Goal: Task Accomplishment & Management: Use online tool/utility

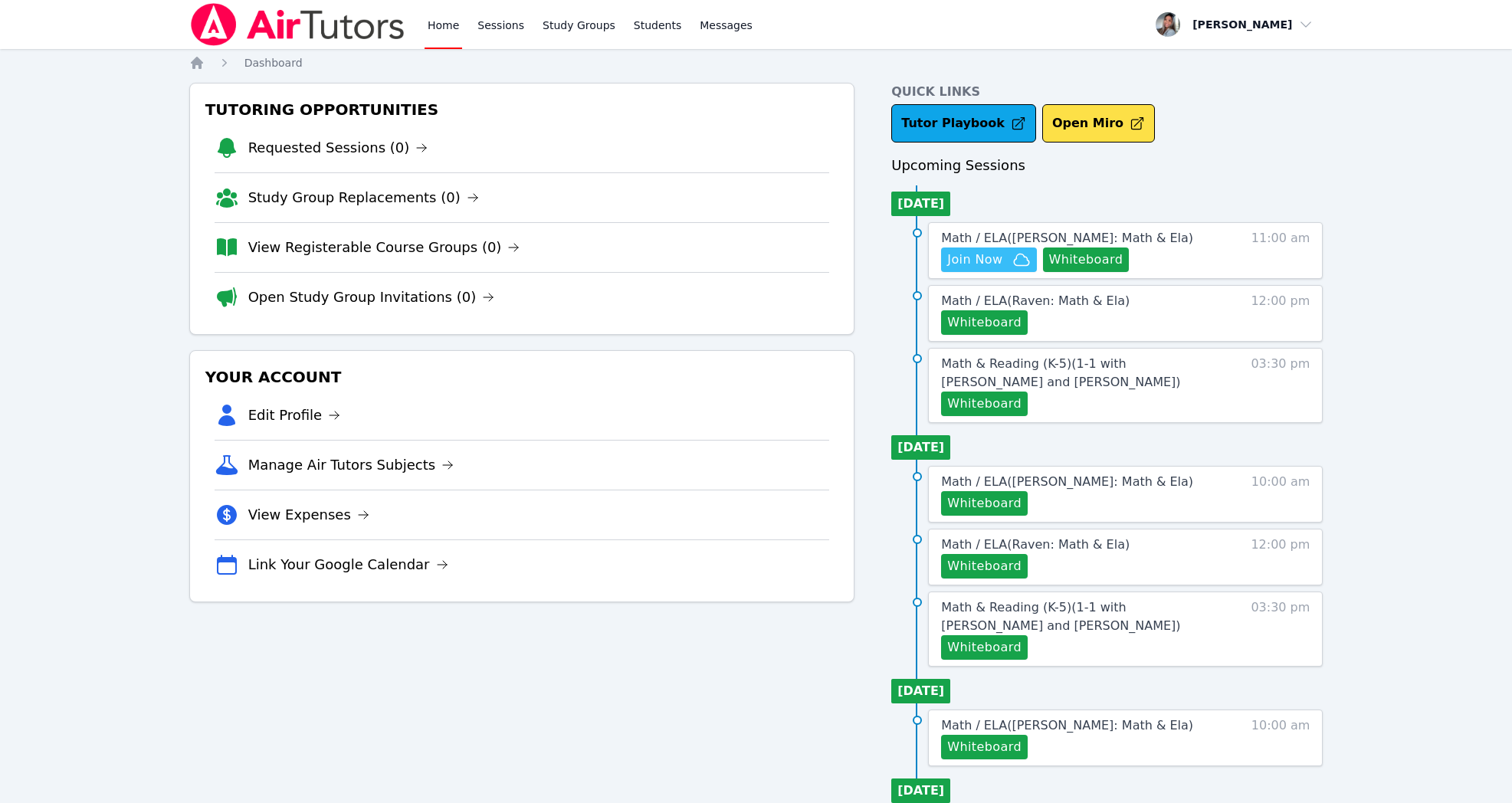
click at [1013, 258] on icon "button" at bounding box center [1021, 260] width 16 height 12
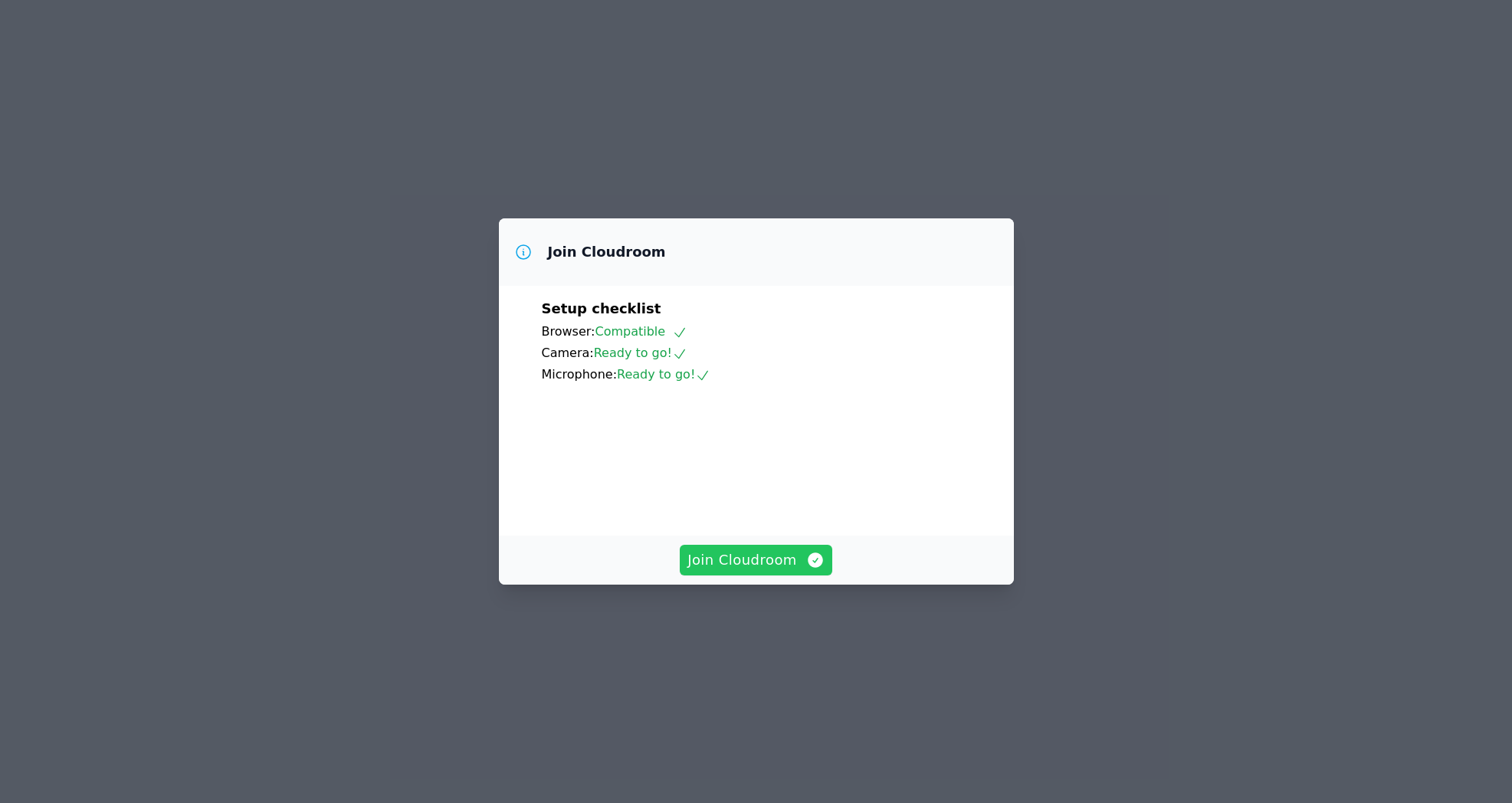
click at [757, 571] on span "Join Cloudroom" at bounding box center [756, 560] width 137 height 22
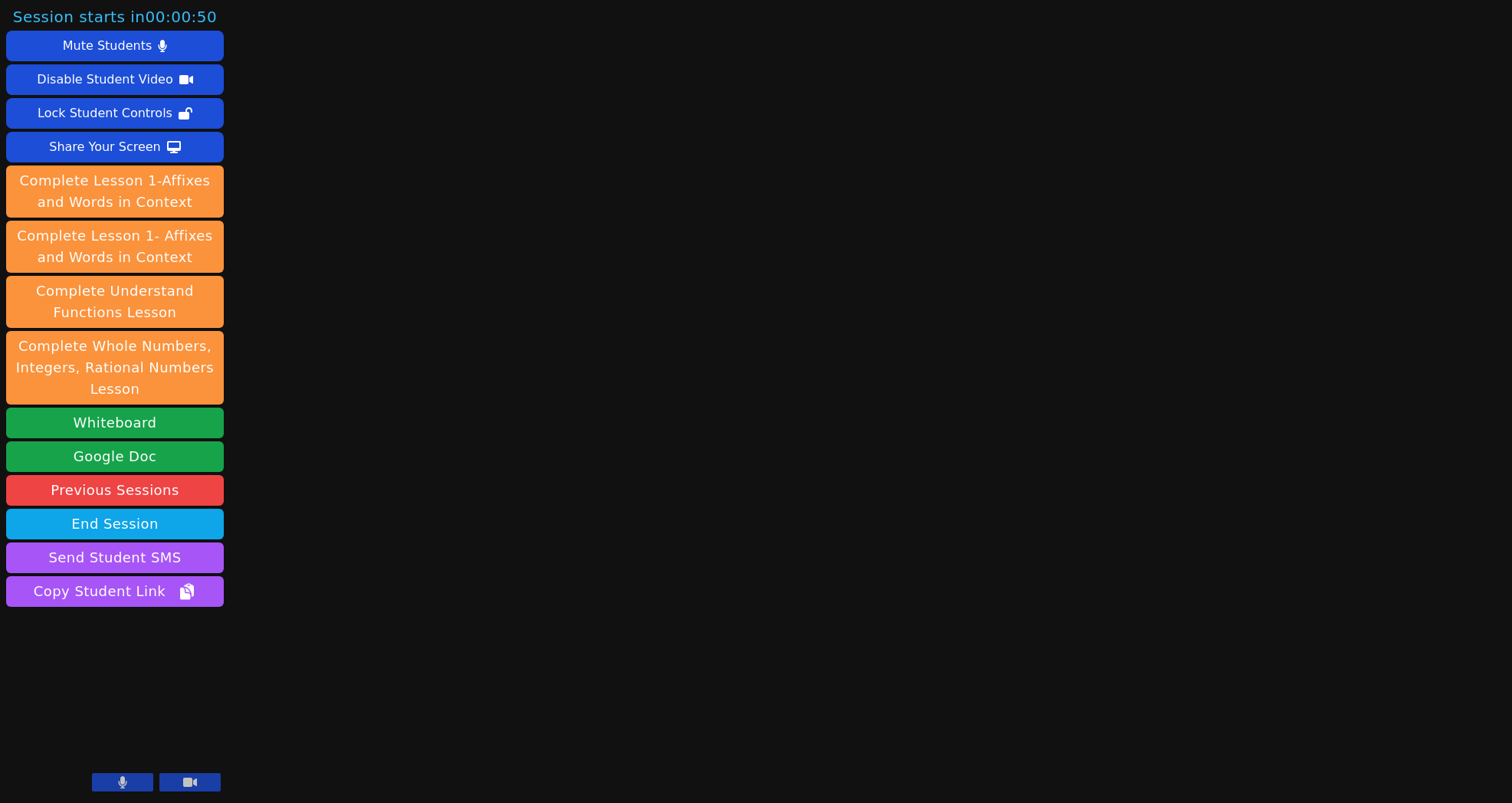
click at [119, 781] on icon at bounding box center [121, 782] width 9 height 12
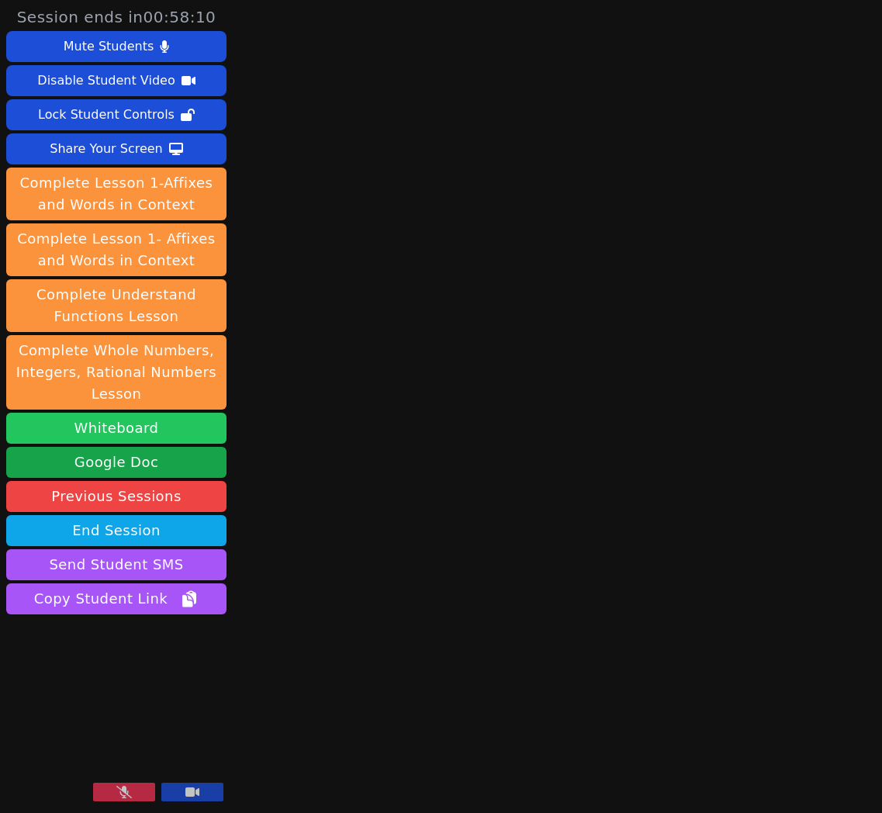
click at [182, 424] on button "Whiteboard" at bounding box center [116, 428] width 220 height 31
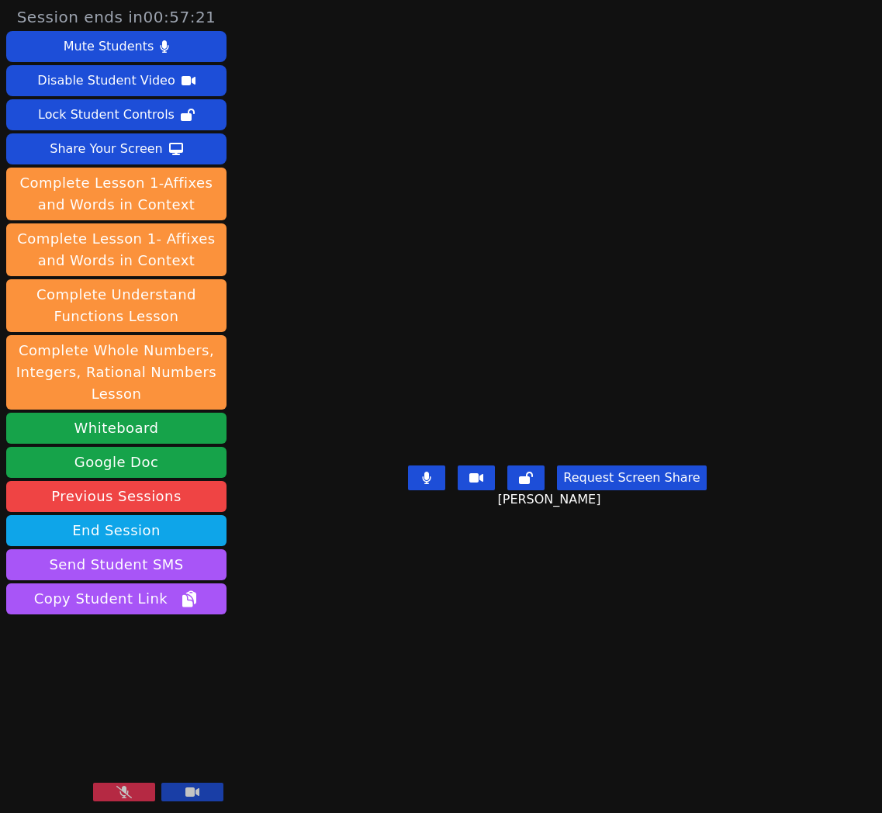
click at [101, 793] on button at bounding box center [124, 792] width 62 height 19
click at [118, 794] on button at bounding box center [124, 792] width 62 height 19
click at [117, 794] on icon at bounding box center [124, 792] width 16 height 12
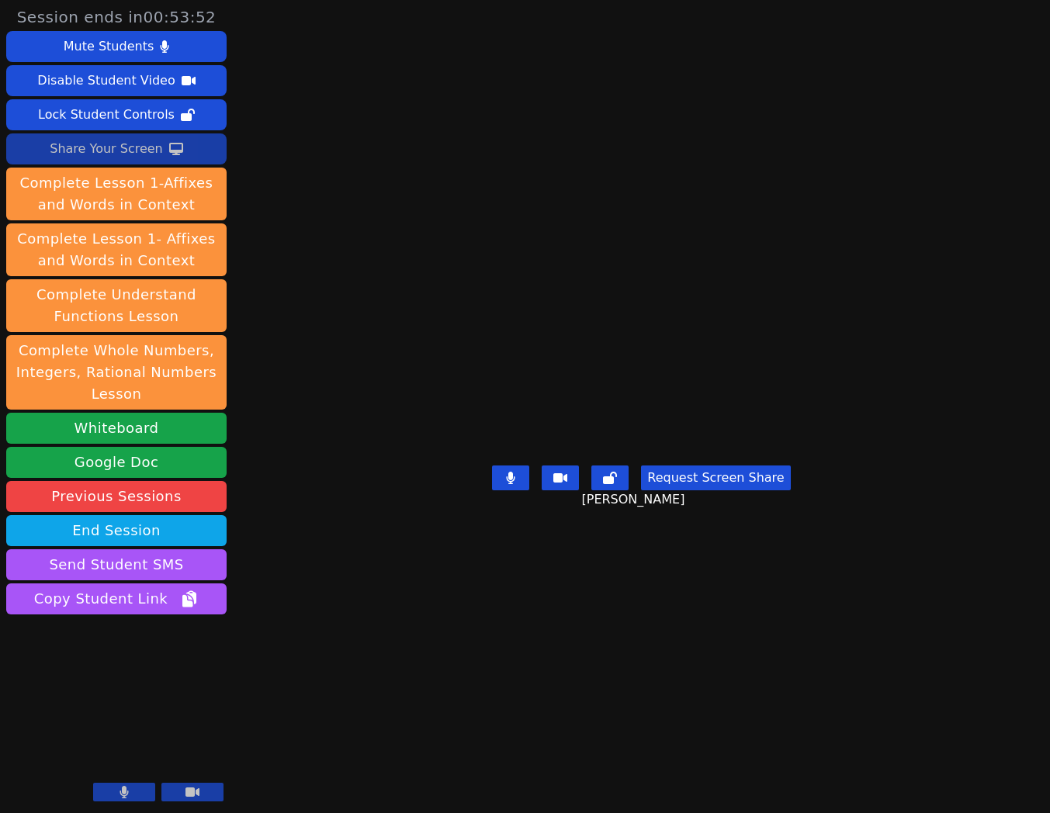
click at [65, 143] on div "Share Your Screen" at bounding box center [106, 149] width 113 height 25
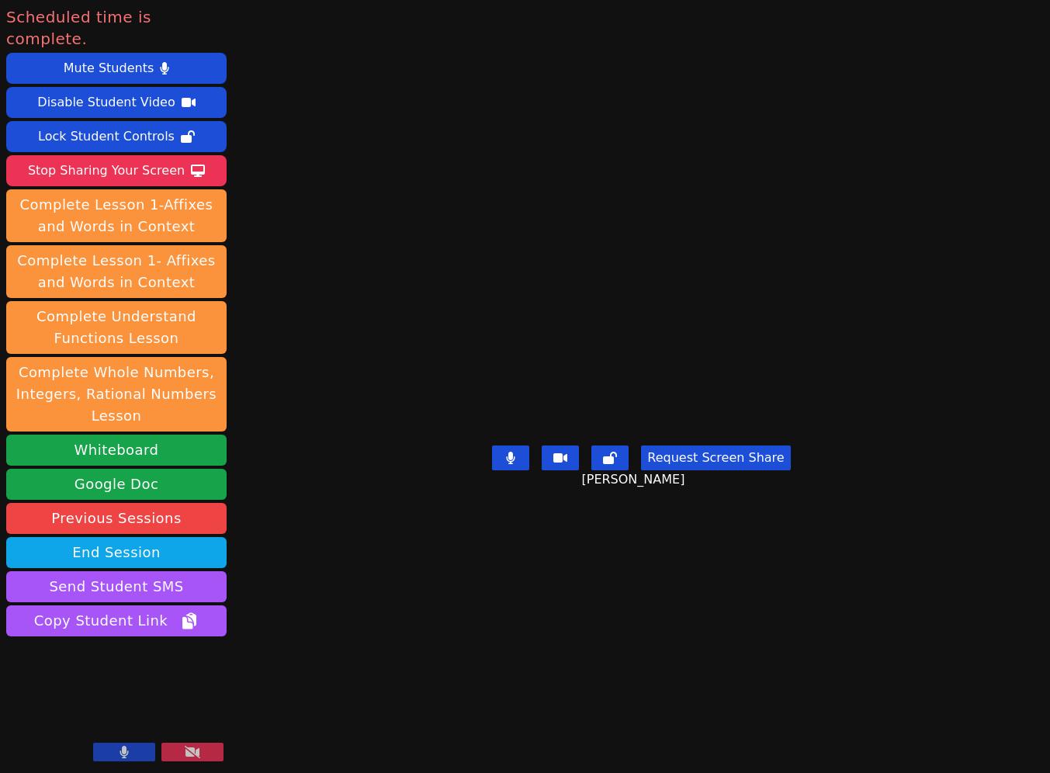
drag, startPoint x: 99, startPoint y: 147, endPoint x: 99, endPoint y: 165, distance: 17.9
click at [99, 158] on div "Stop Sharing Your Screen" at bounding box center [106, 170] width 157 height 25
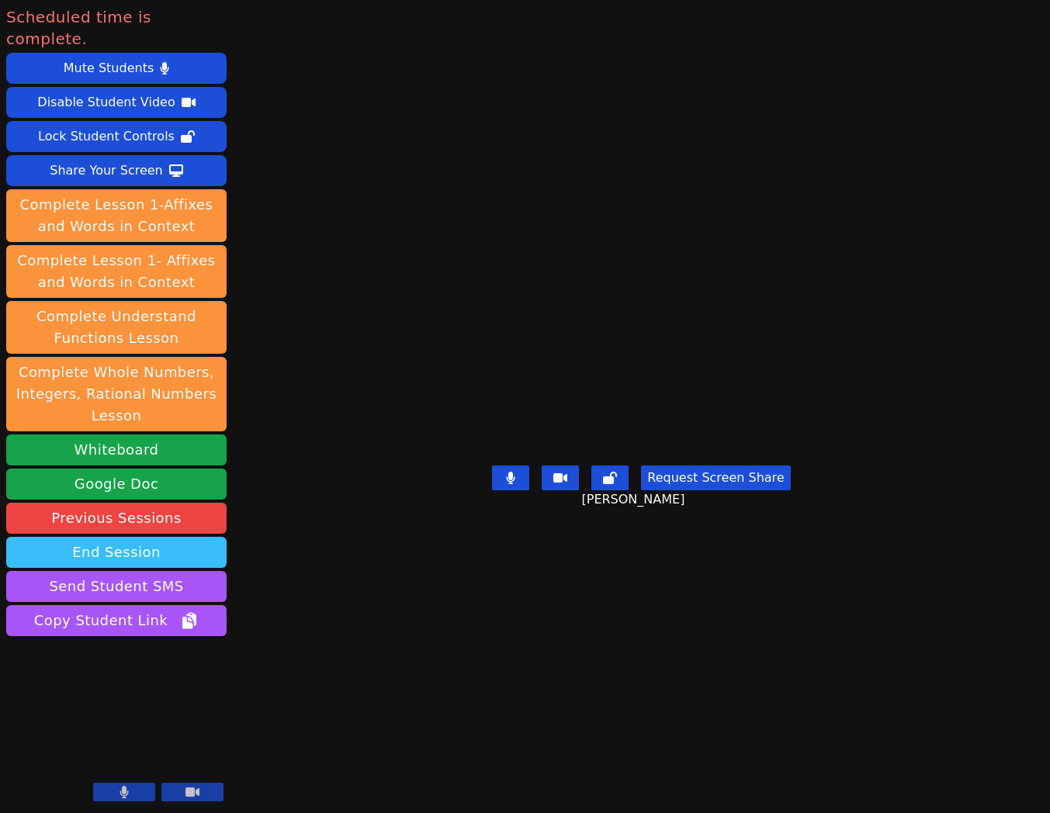
click at [119, 537] on button "End Session" at bounding box center [116, 552] width 220 height 31
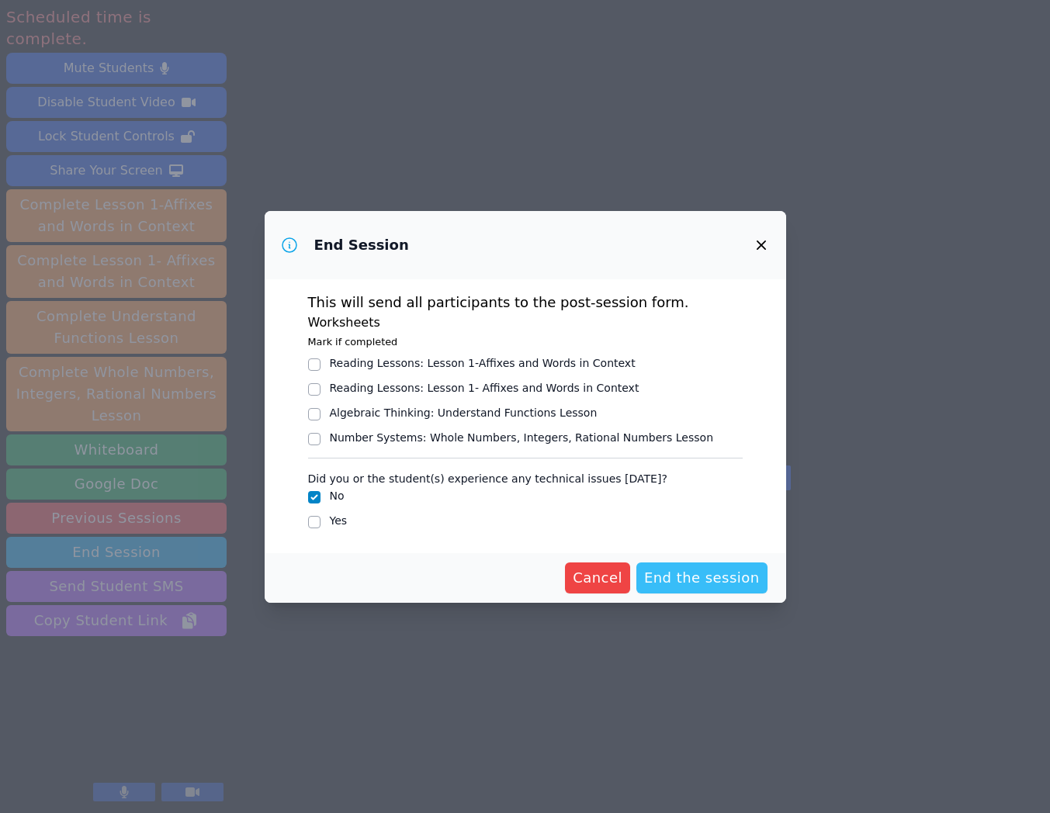
click at [726, 576] on span "End the session" at bounding box center [702, 578] width 116 height 22
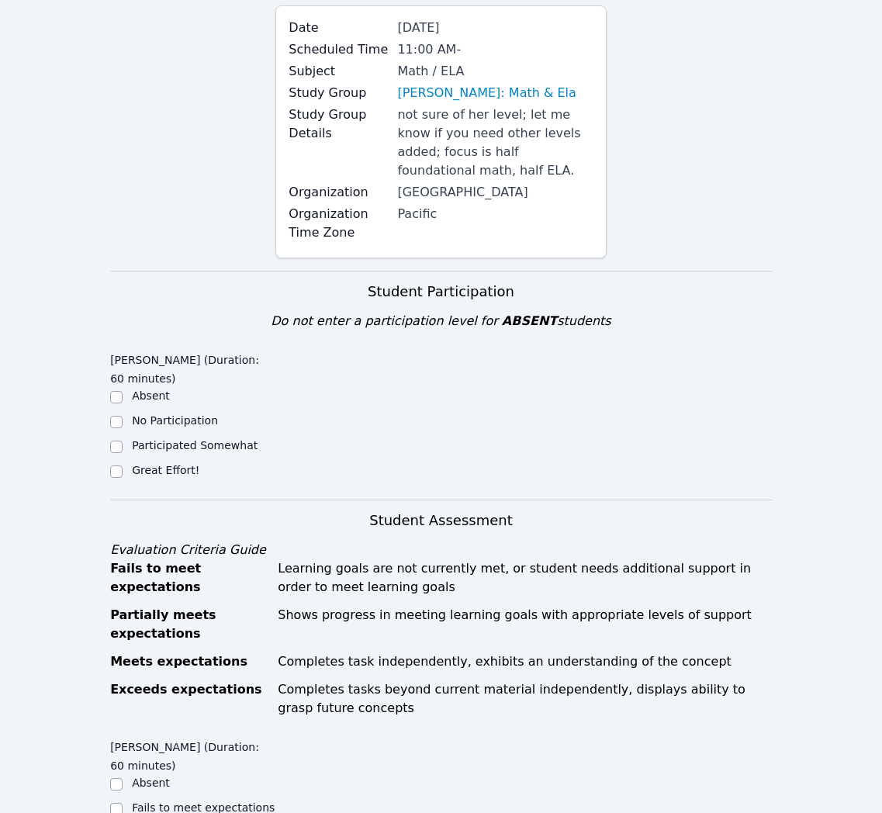
scroll to position [160, 0]
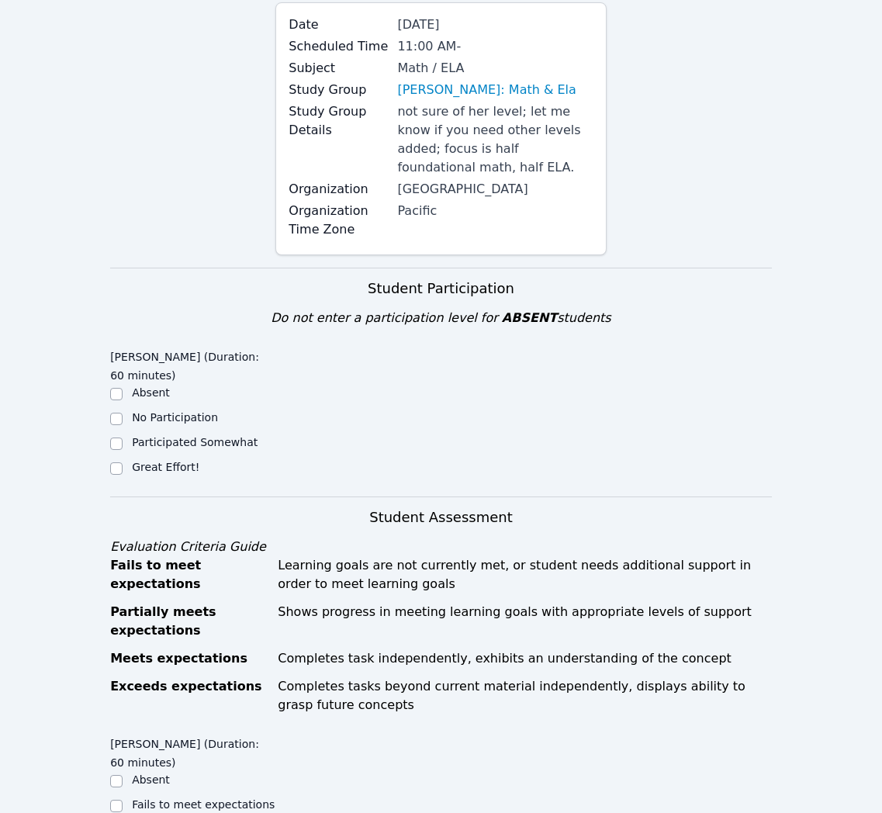
click at [167, 467] on label "Great Effort!" at bounding box center [165, 467] width 67 height 12
click at [123, 467] on input "Great Effort!" at bounding box center [116, 468] width 12 height 12
checkbox input "true"
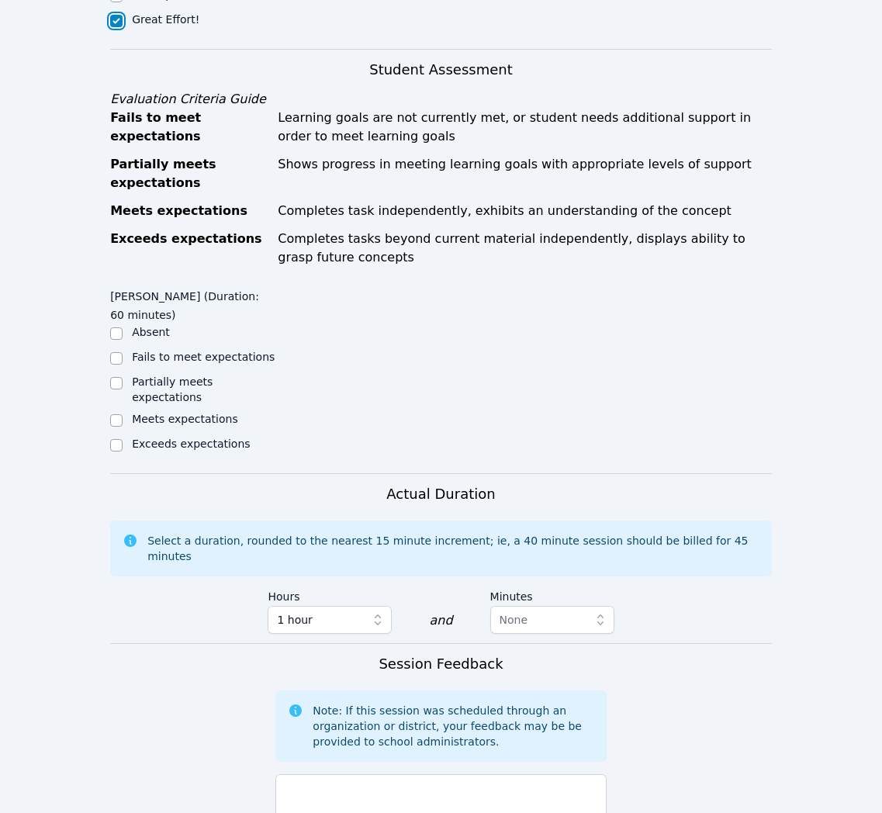
scroll to position [610, 0]
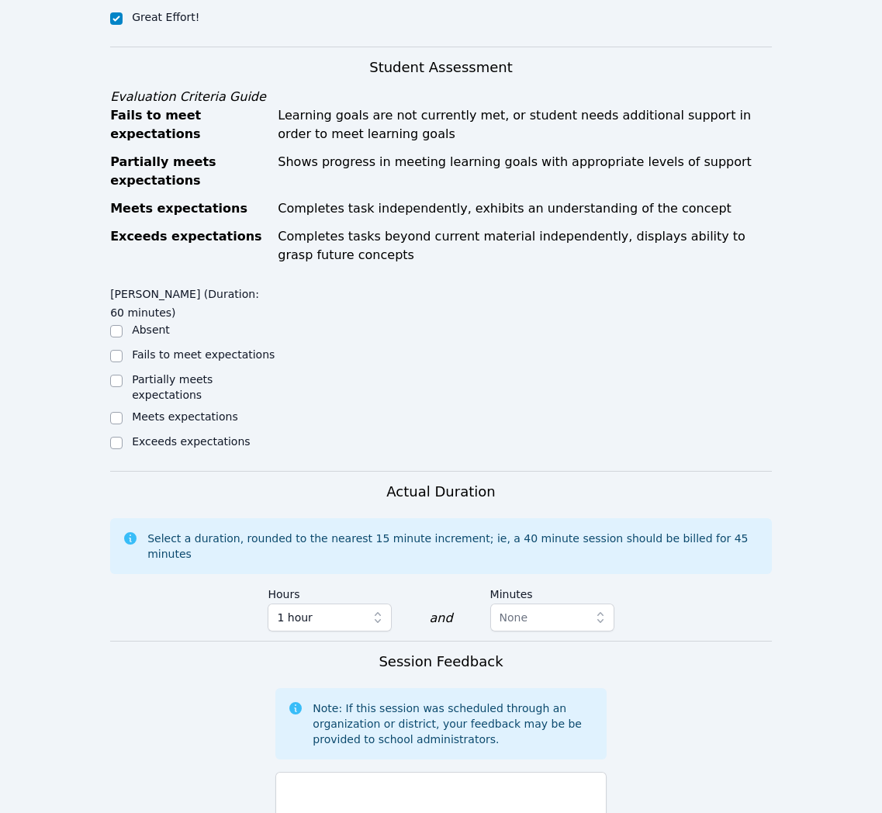
click at [223, 421] on label "Meets expectations" at bounding box center [185, 416] width 106 height 12
click at [123, 421] on input "Meets expectations" at bounding box center [116, 418] width 12 height 12
checkbox input "true"
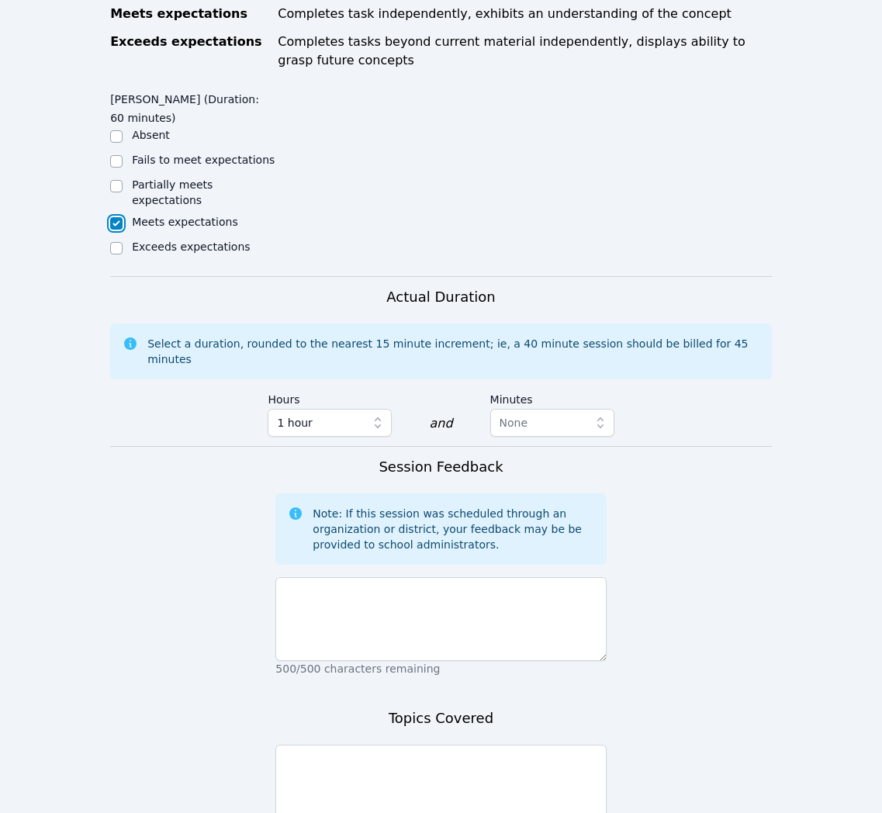
scroll to position [807, 0]
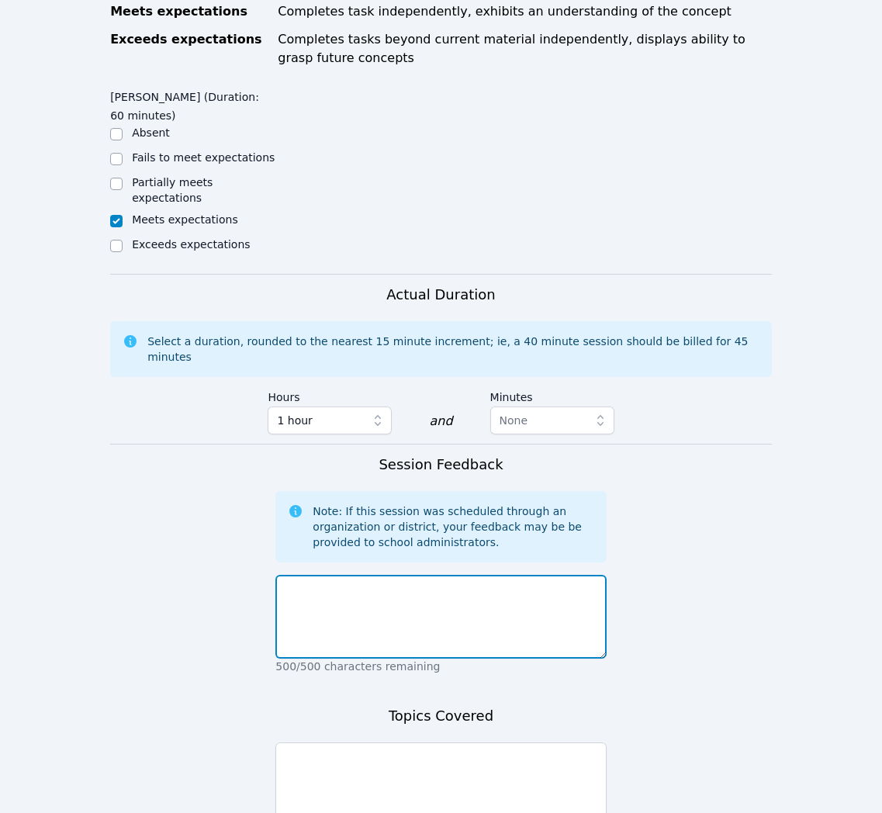
click at [517, 633] on textarea at bounding box center [440, 617] width 331 height 84
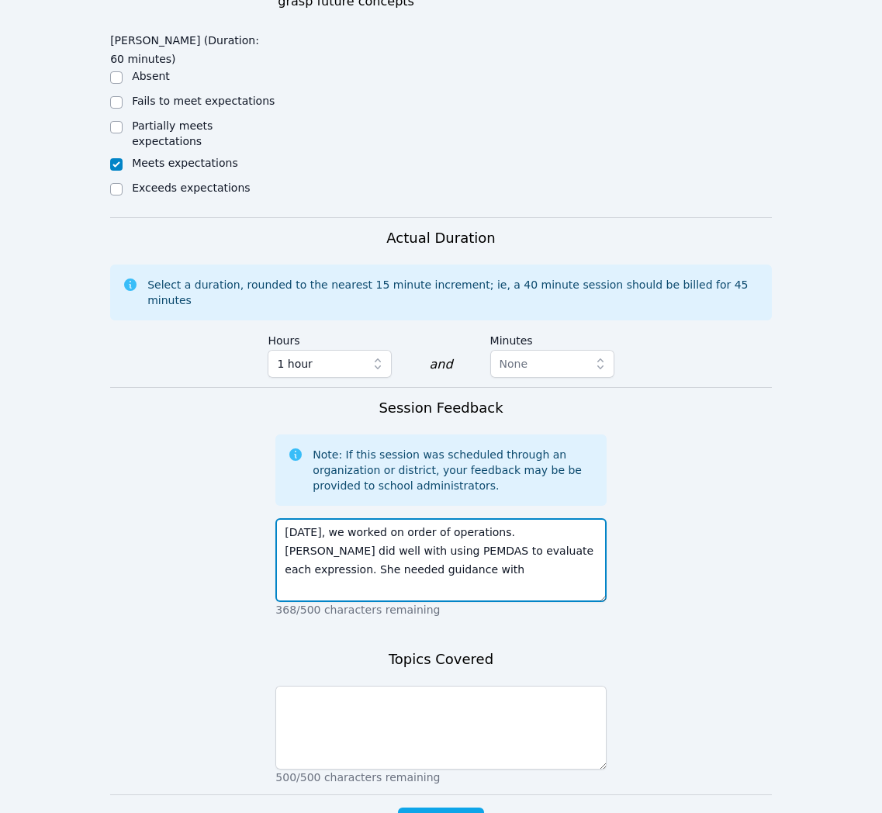
scroll to position [867, 0]
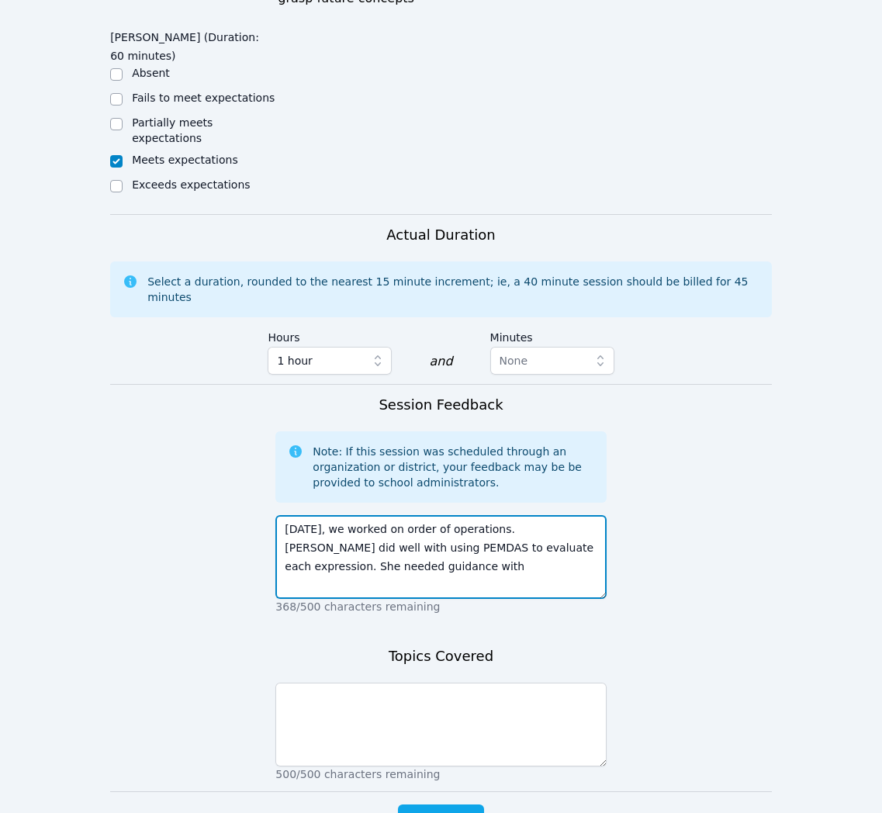
click at [435, 550] on textarea "[DATE], we worked on order of operations. [PERSON_NAME] did well with using PEM…" at bounding box center [440, 557] width 331 height 84
type textarea "[DATE], we worked on order of operations. [PERSON_NAME] did well with using PEM…"
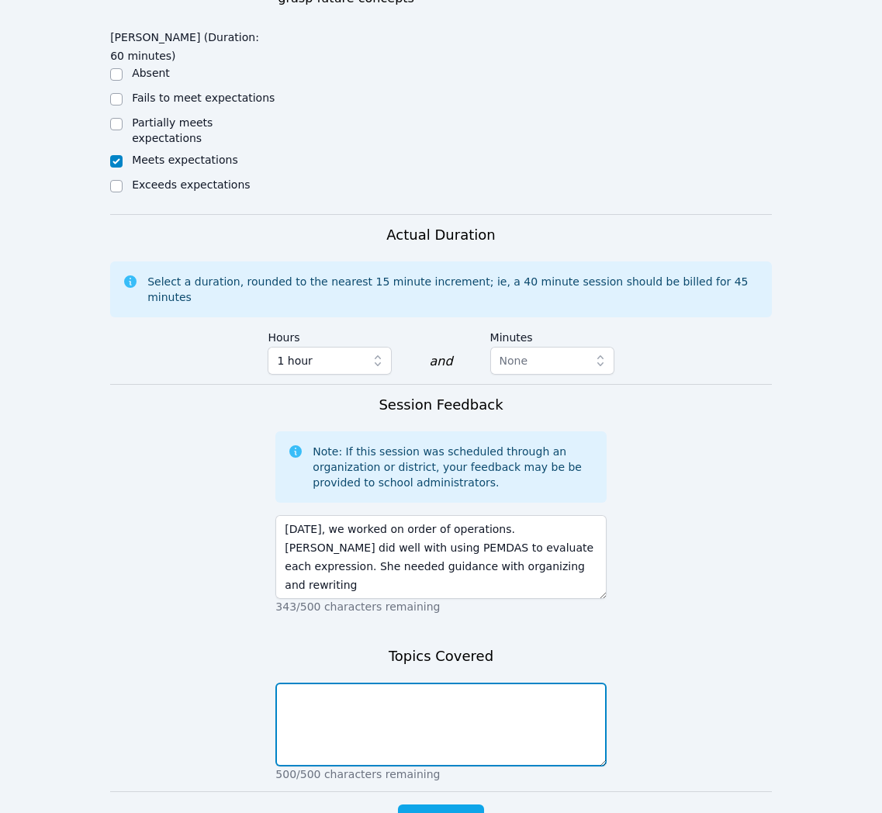
click at [498, 750] on textarea at bounding box center [440, 725] width 331 height 84
type textarea "Math - order of operations"
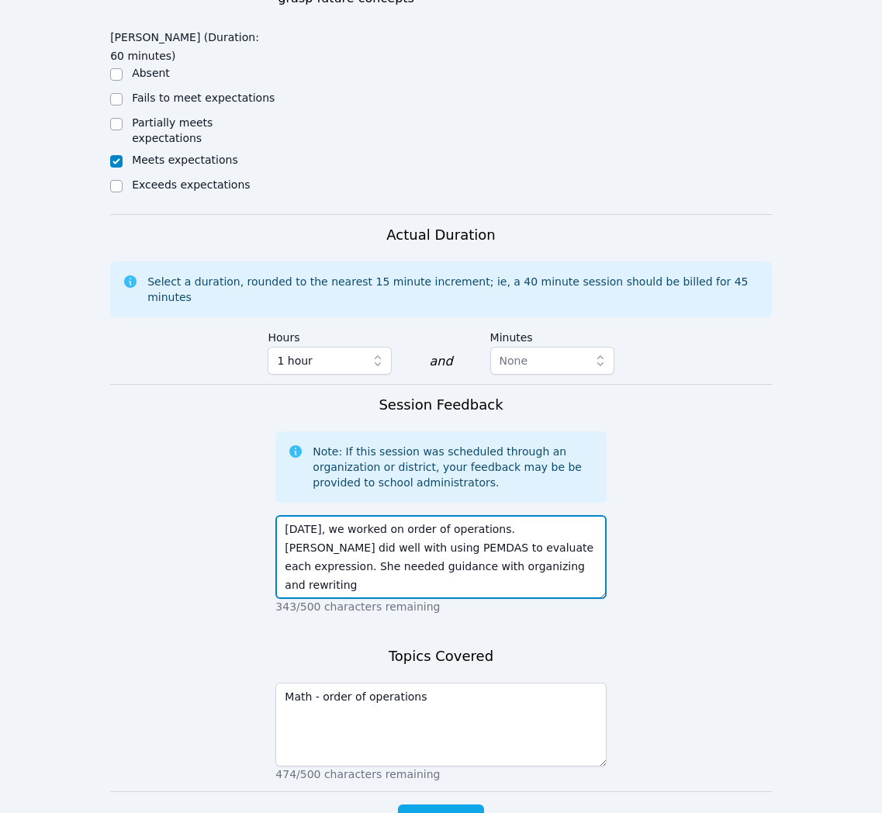
click at [504, 552] on textarea "[DATE], we worked on order of operations. [PERSON_NAME] did well with using PEM…" at bounding box center [440, 557] width 331 height 84
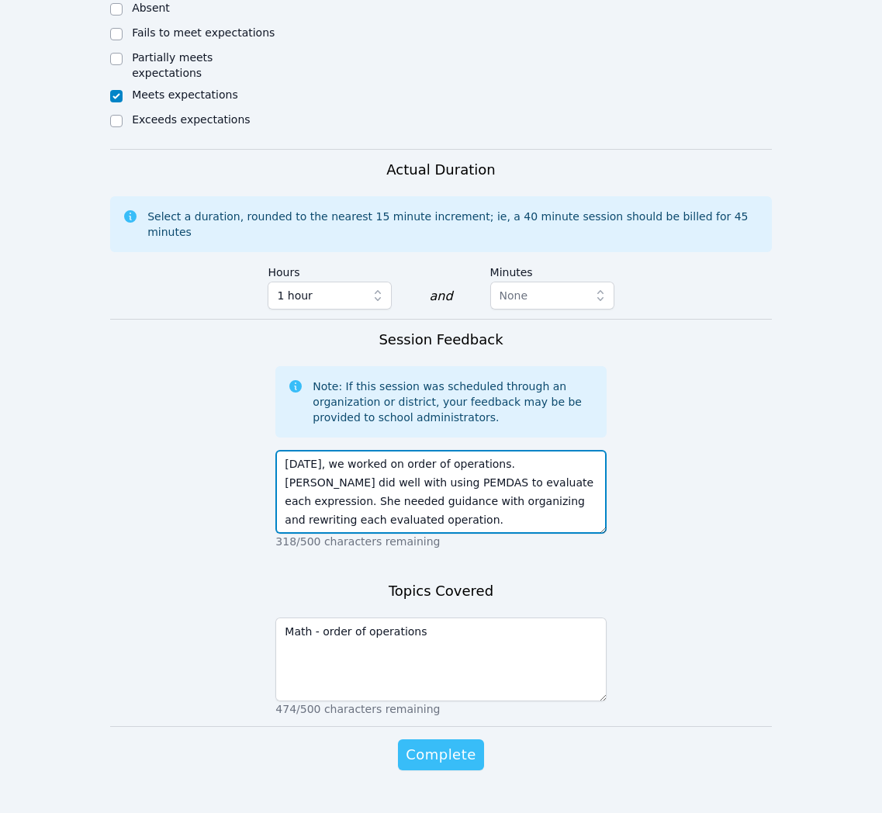
scroll to position [935, 0]
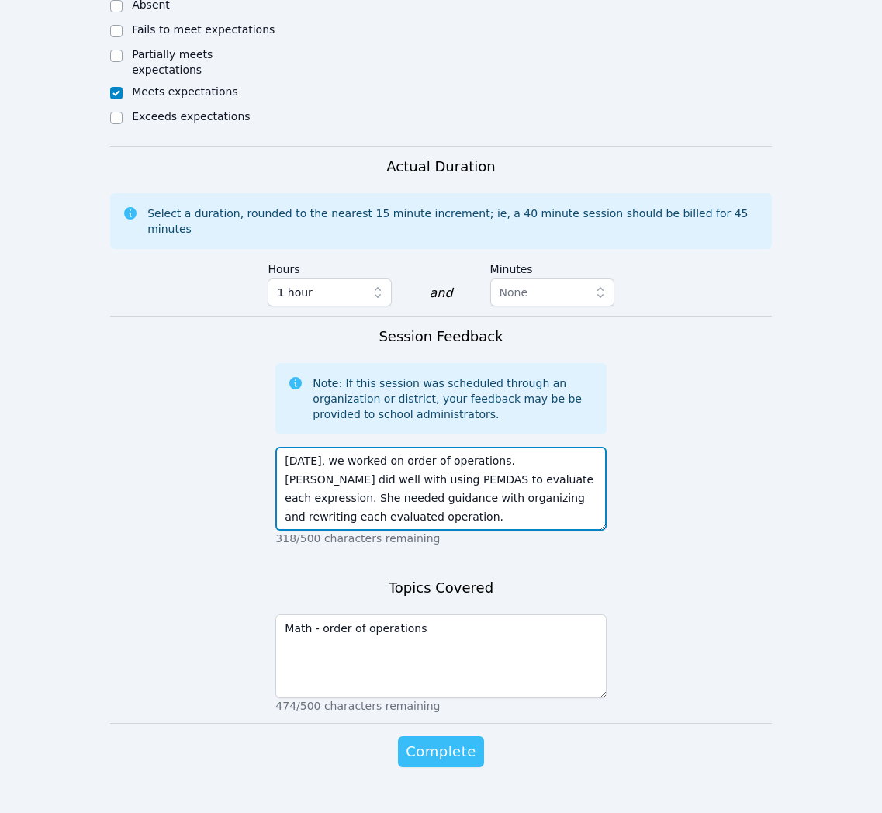
type textarea "[DATE], we worked on order of operations. [PERSON_NAME] did well with using PEM…"
click at [454, 741] on span "Complete" at bounding box center [441, 752] width 70 height 22
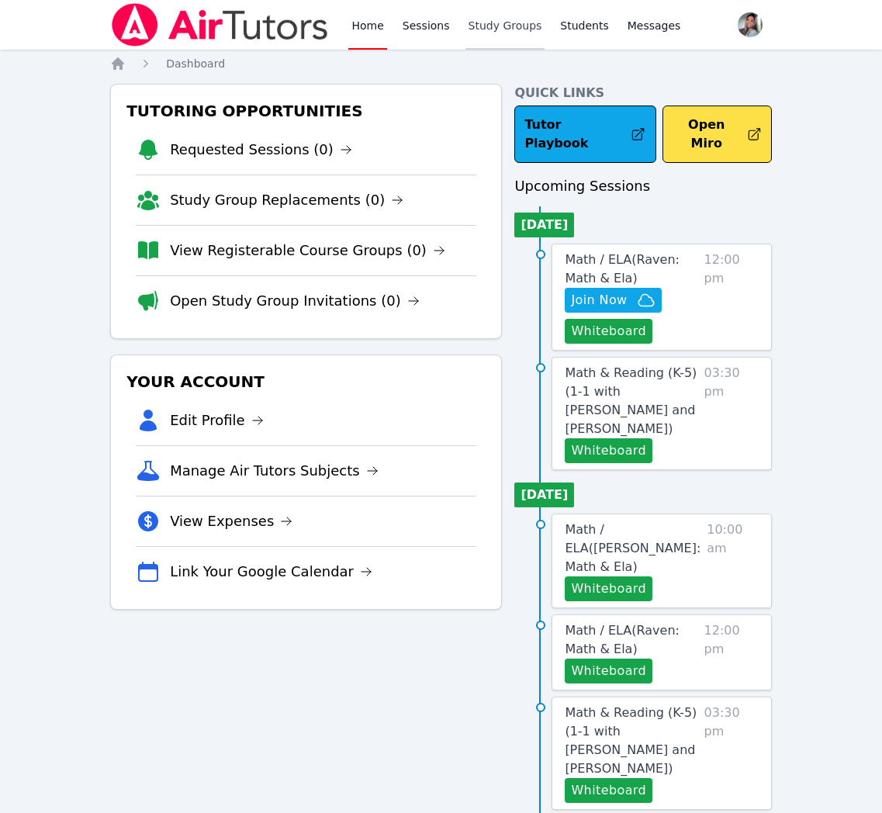
click at [510, 29] on link "Study Groups" at bounding box center [506, 25] width 80 height 50
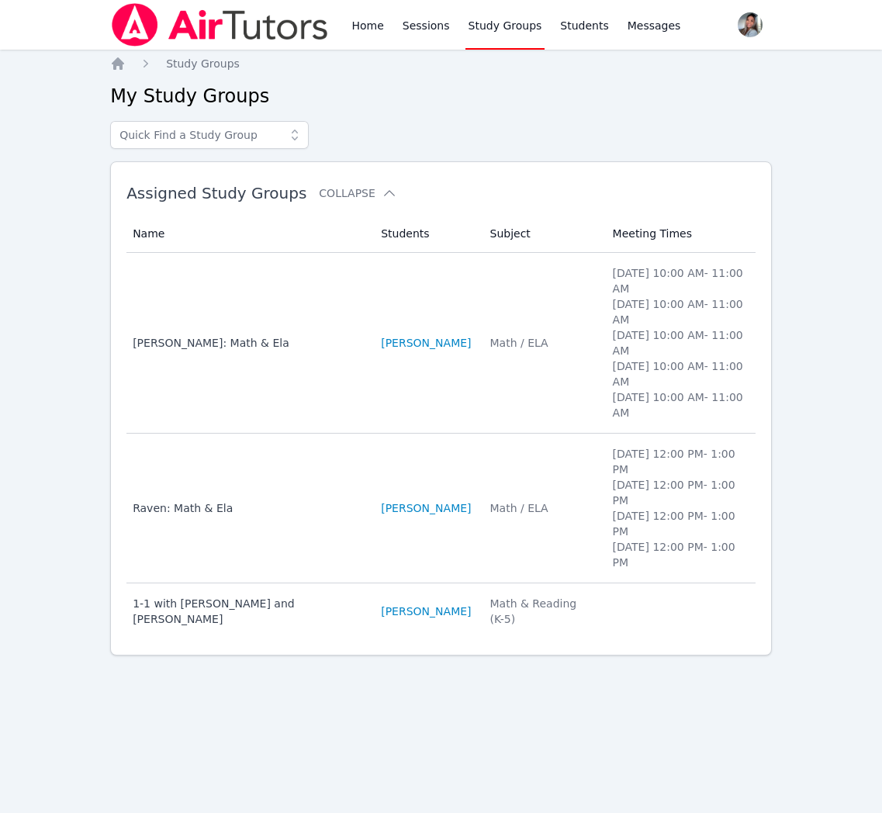
click at [462, 533] on td "Students [PERSON_NAME]" at bounding box center [426, 509] width 109 height 150
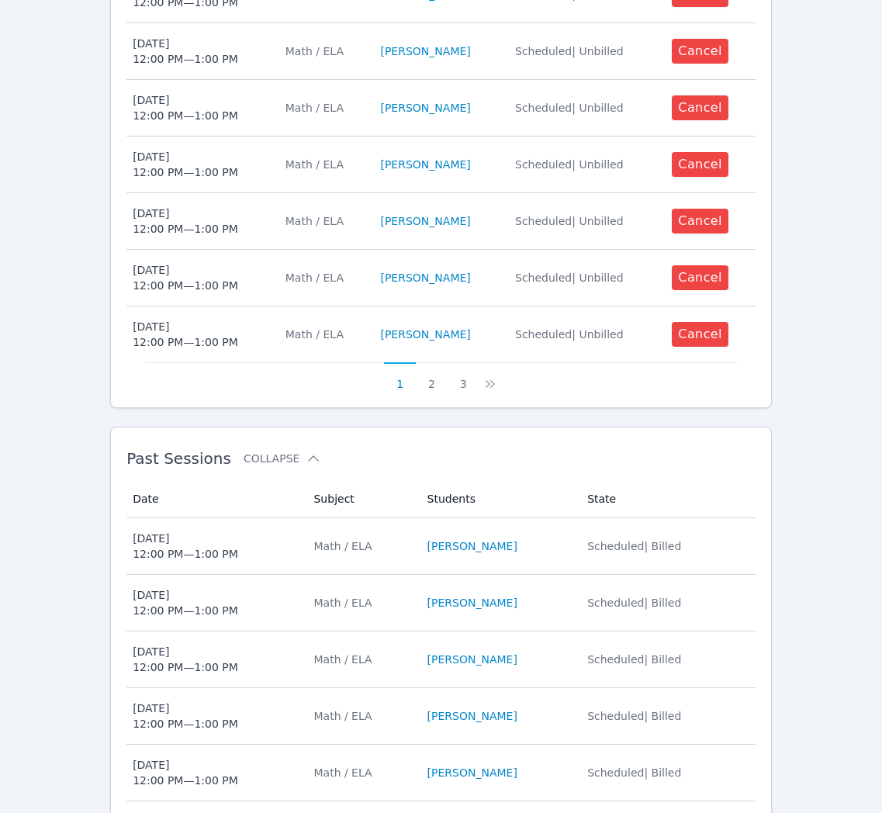
scroll to position [742, 0]
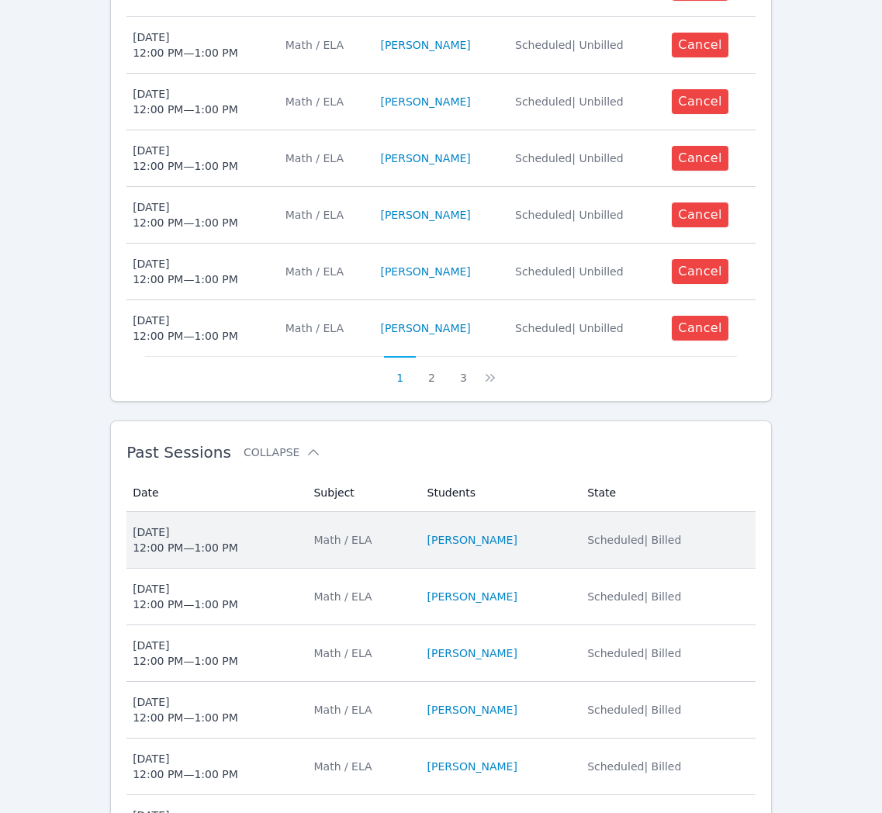
click at [393, 549] on td "Subject Math / ELA" at bounding box center [360, 540] width 113 height 57
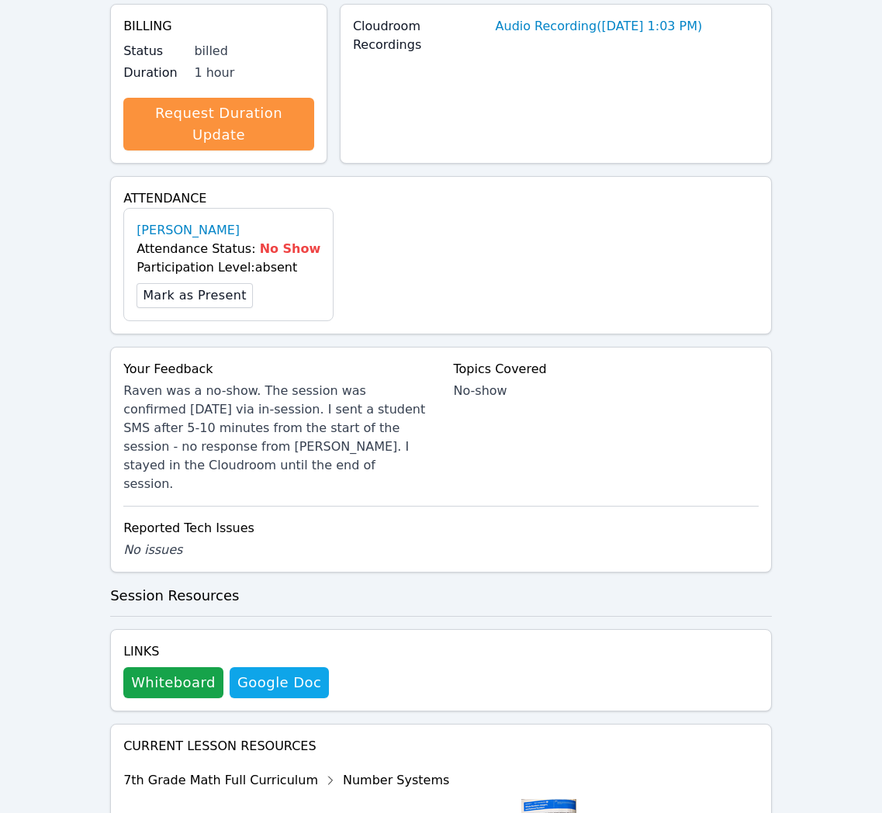
scroll to position [363, 0]
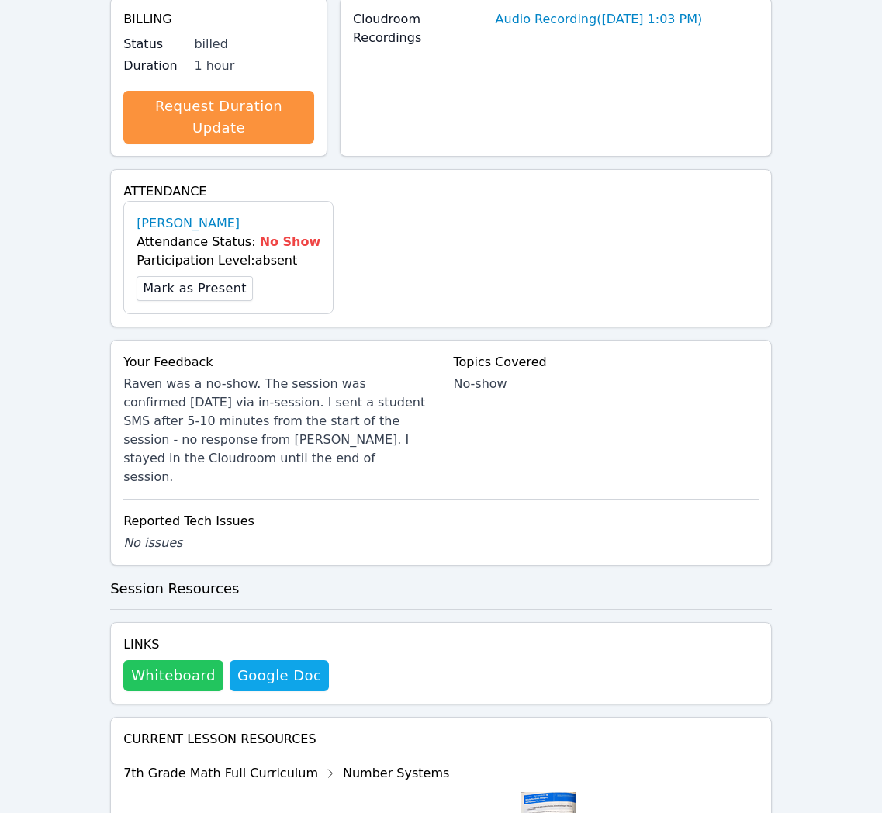
click at [191, 660] on button "Whiteboard" at bounding box center [173, 675] width 100 height 31
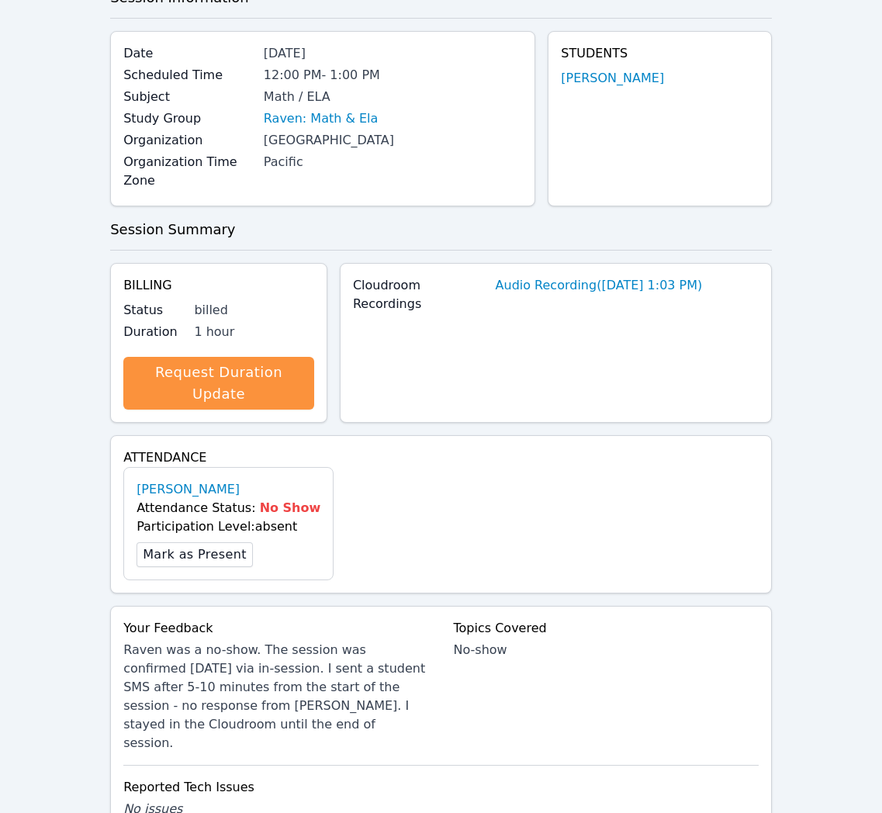
scroll to position [0, 0]
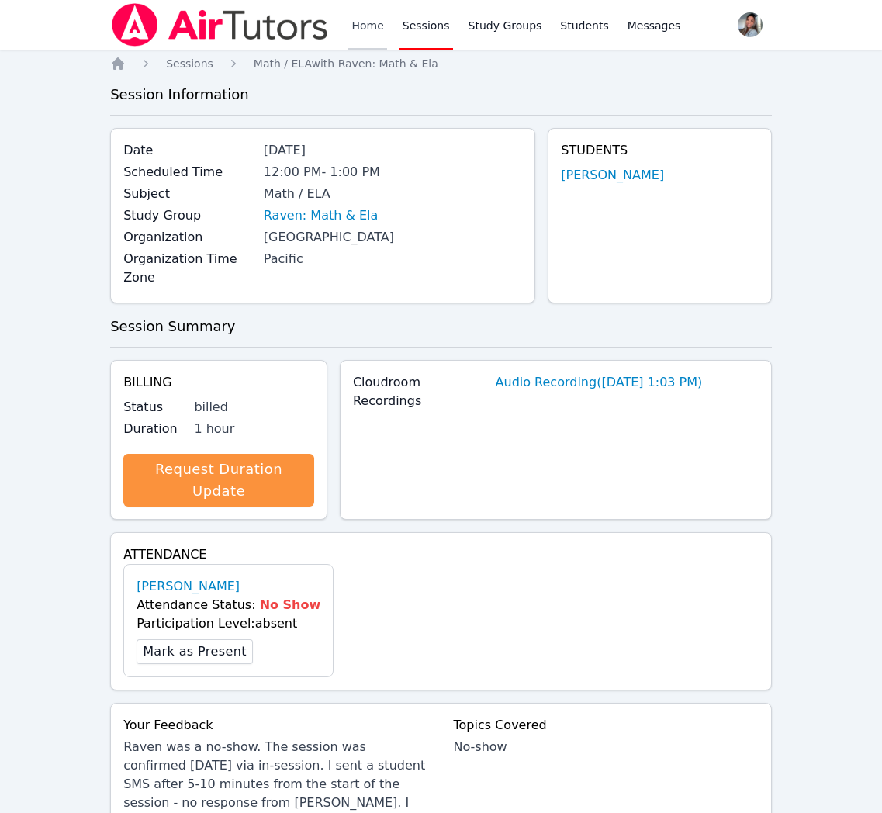
click at [365, 28] on link "Home" at bounding box center [367, 25] width 38 height 50
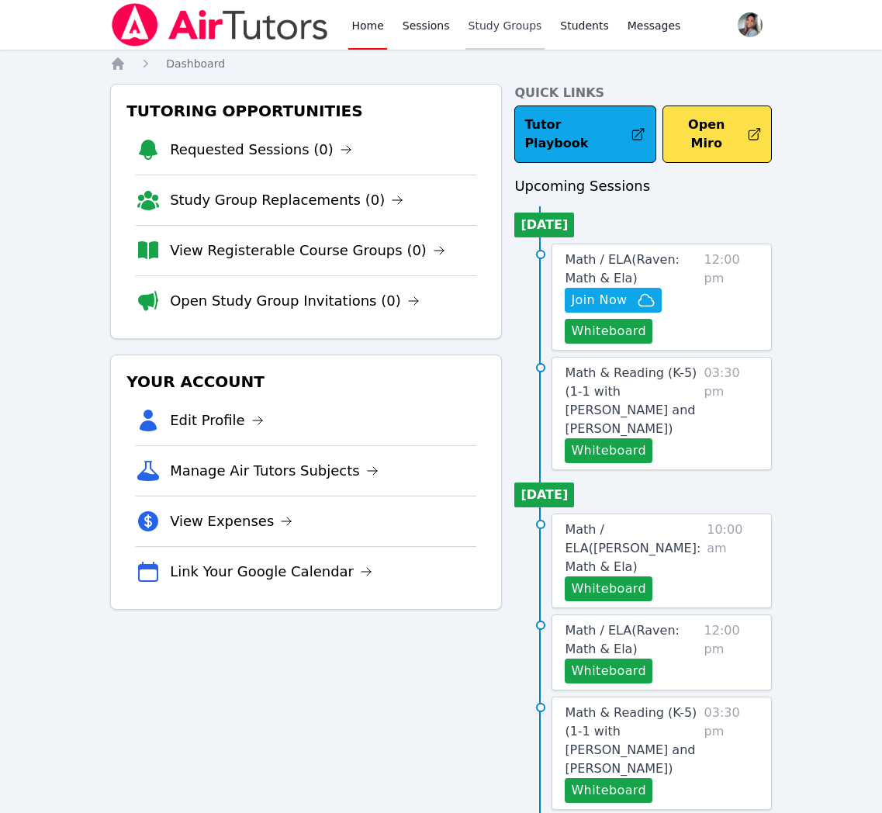
click at [508, 37] on link "Study Groups" at bounding box center [506, 25] width 80 height 50
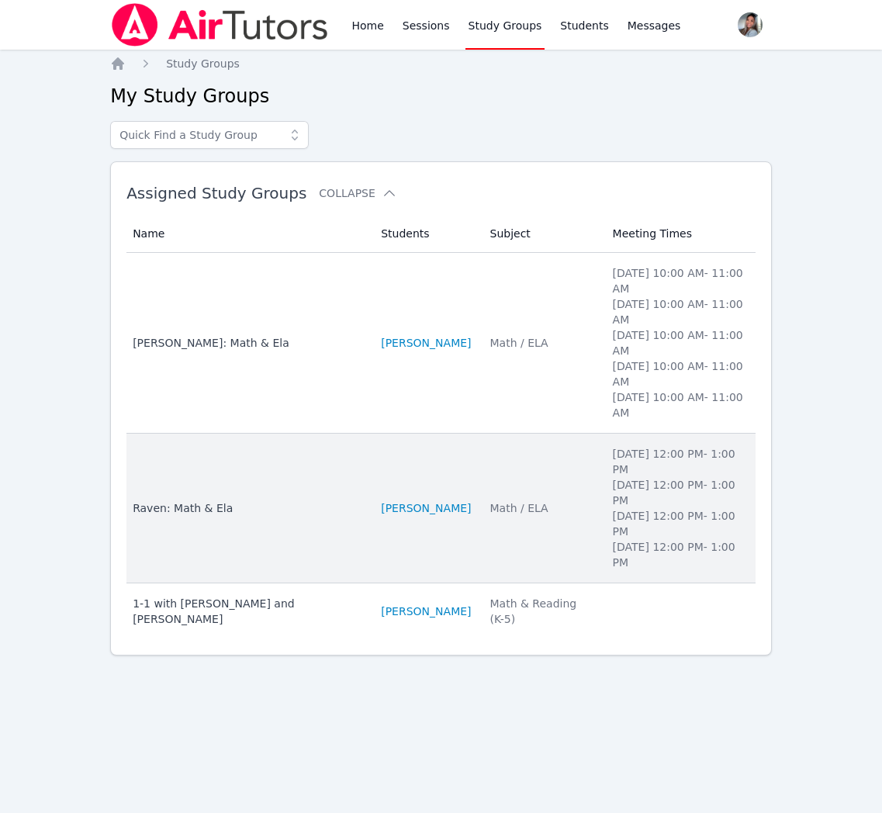
click at [507, 548] on td "Subject Math / ELA" at bounding box center [542, 509] width 123 height 150
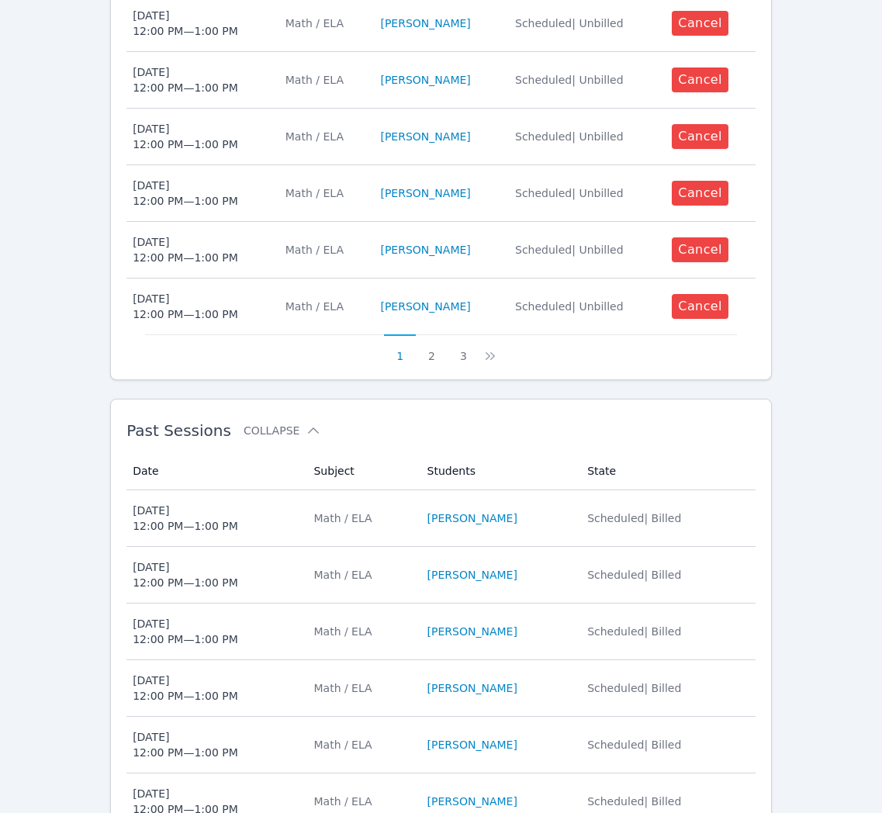
scroll to position [815, 0]
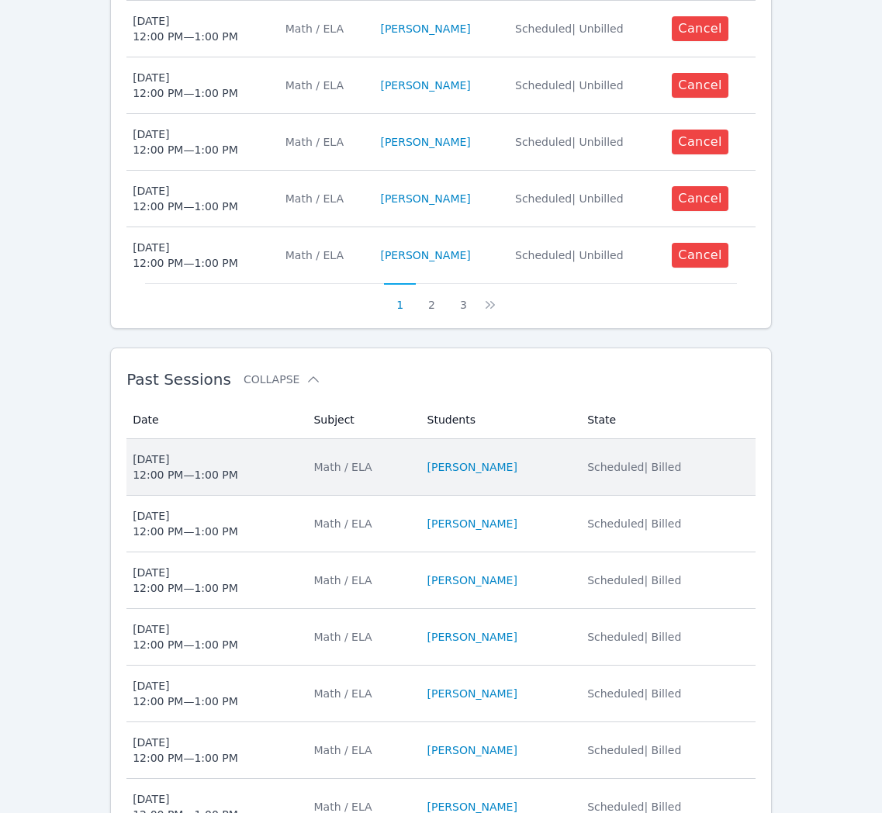
click at [527, 485] on td "Students [PERSON_NAME]" at bounding box center [498, 467] width 161 height 57
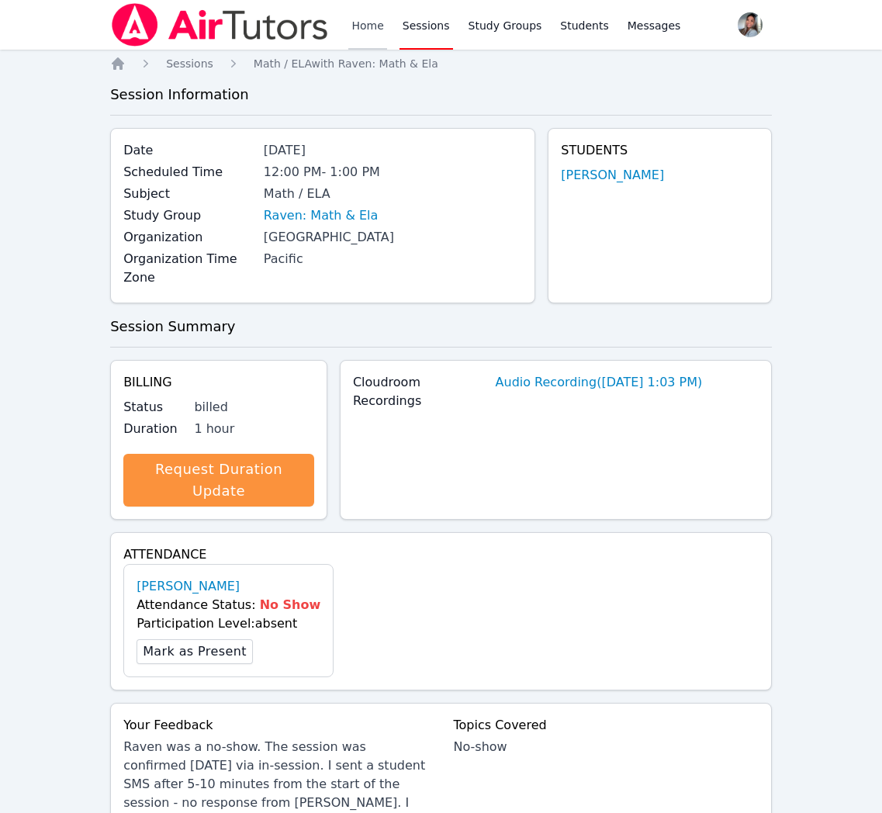
click at [370, 36] on link "Home" at bounding box center [367, 25] width 38 height 50
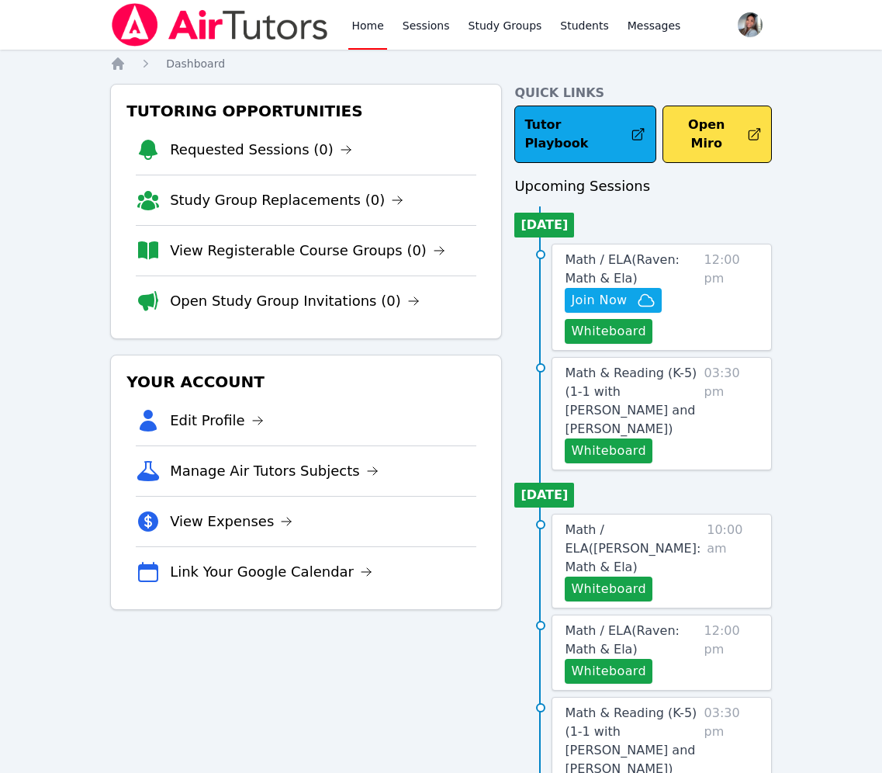
click at [600, 252] on span "Math / ELA ( Raven: Math & Ela )" at bounding box center [622, 268] width 115 height 33
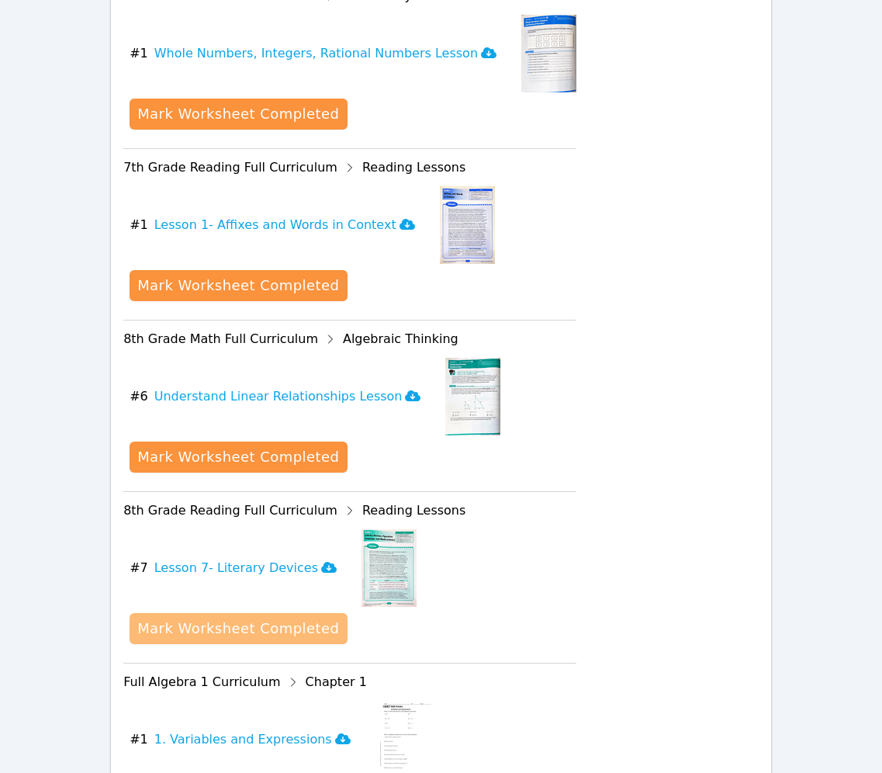
scroll to position [992, 0]
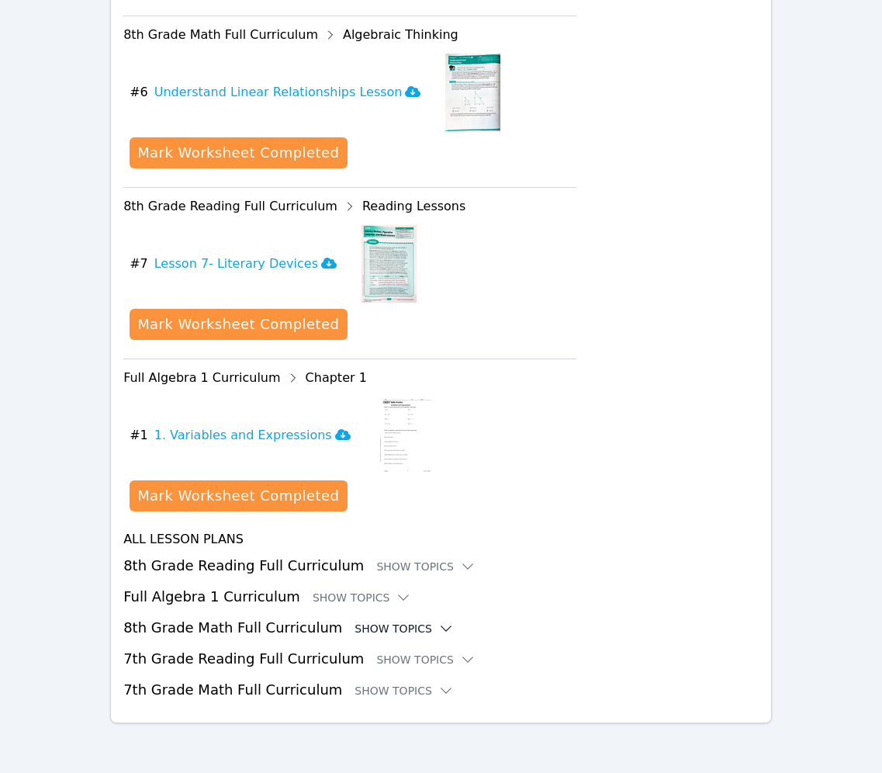
click at [365, 622] on div "Show Topics" at bounding box center [404, 629] width 99 height 16
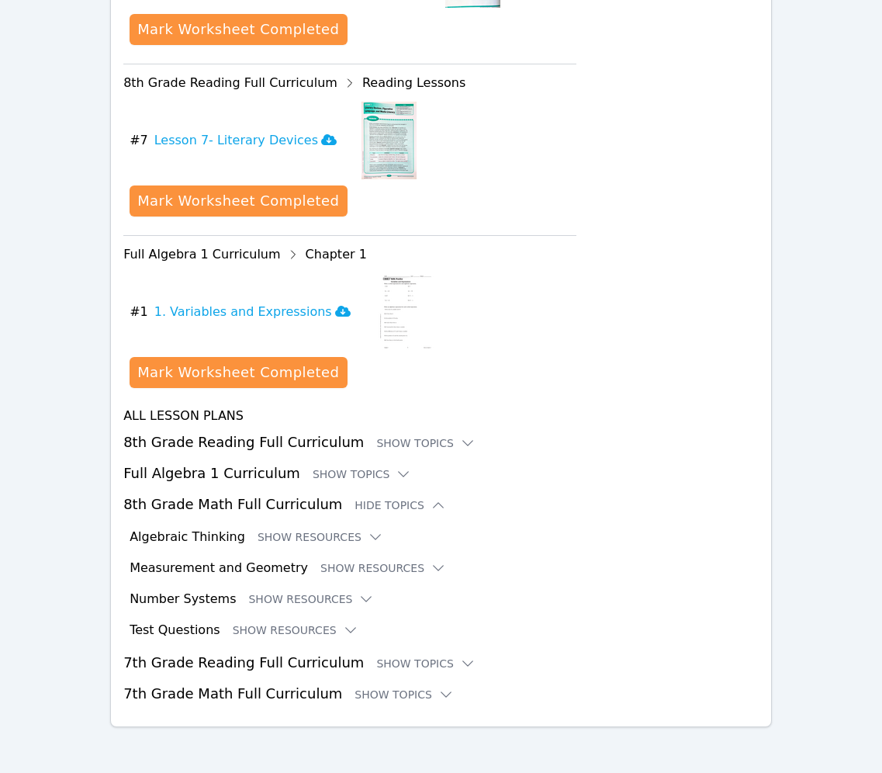
scroll to position [1120, 0]
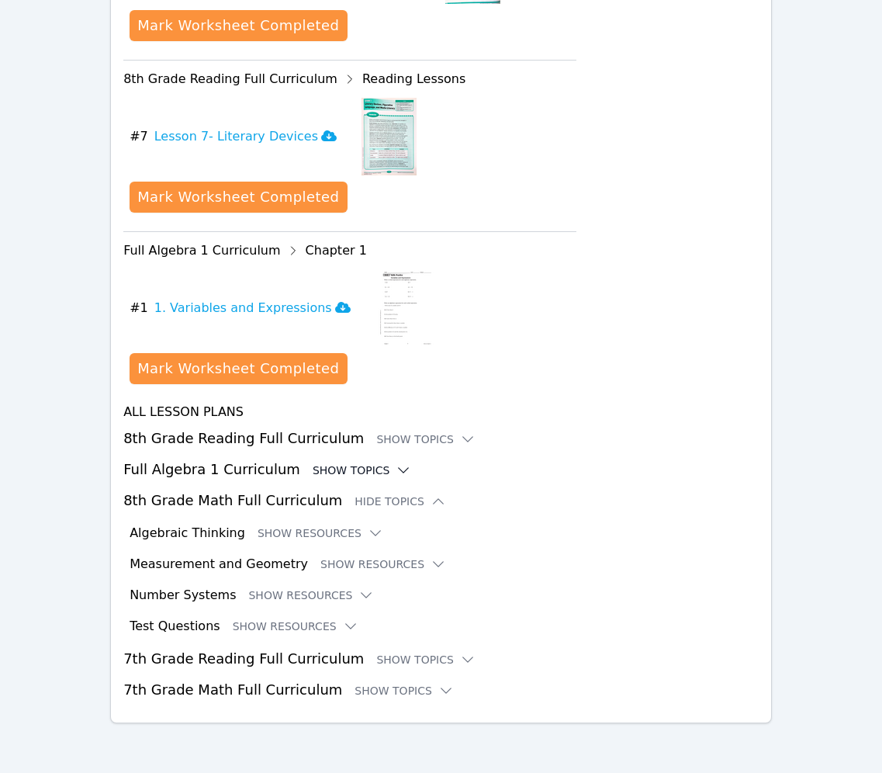
click at [320, 474] on div "Show Topics" at bounding box center [362, 470] width 99 height 16
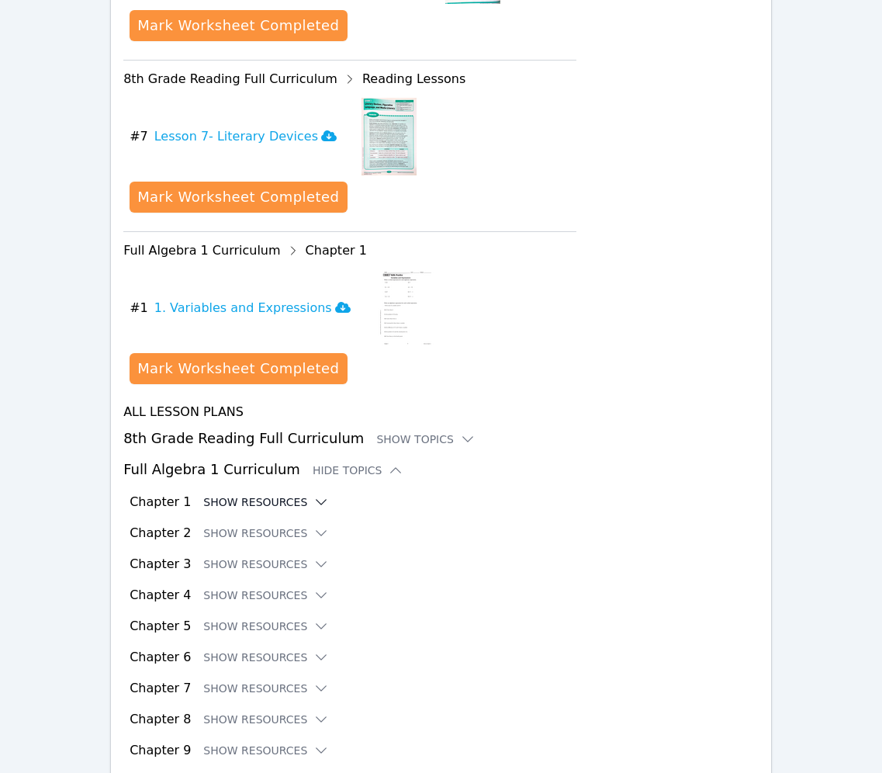
click at [243, 504] on button "Show Resources" at bounding box center [266, 502] width 126 height 16
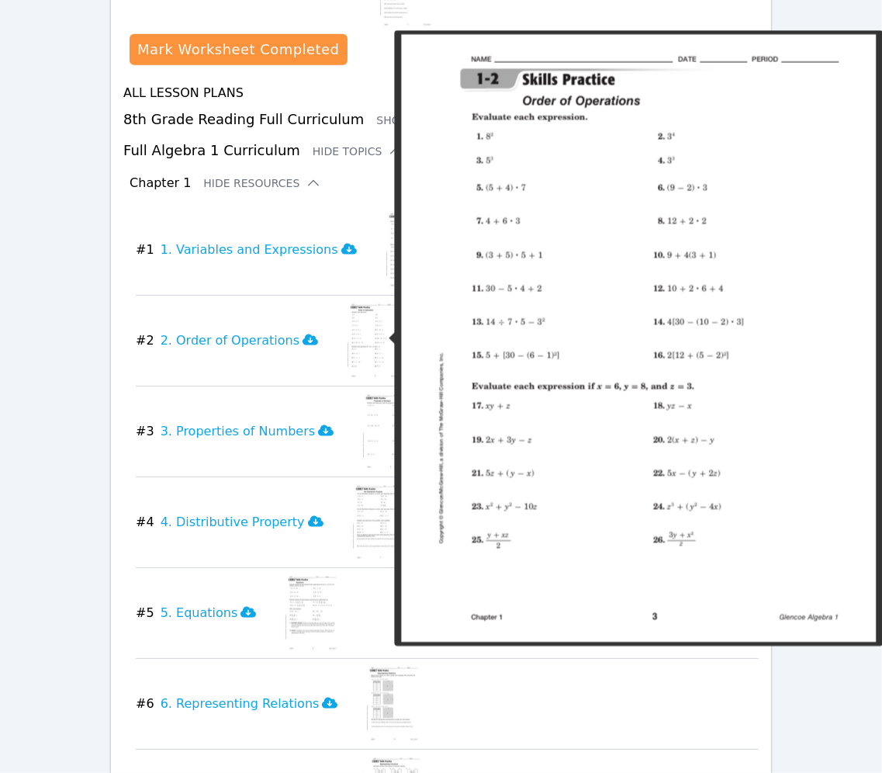
scroll to position [1438, 1]
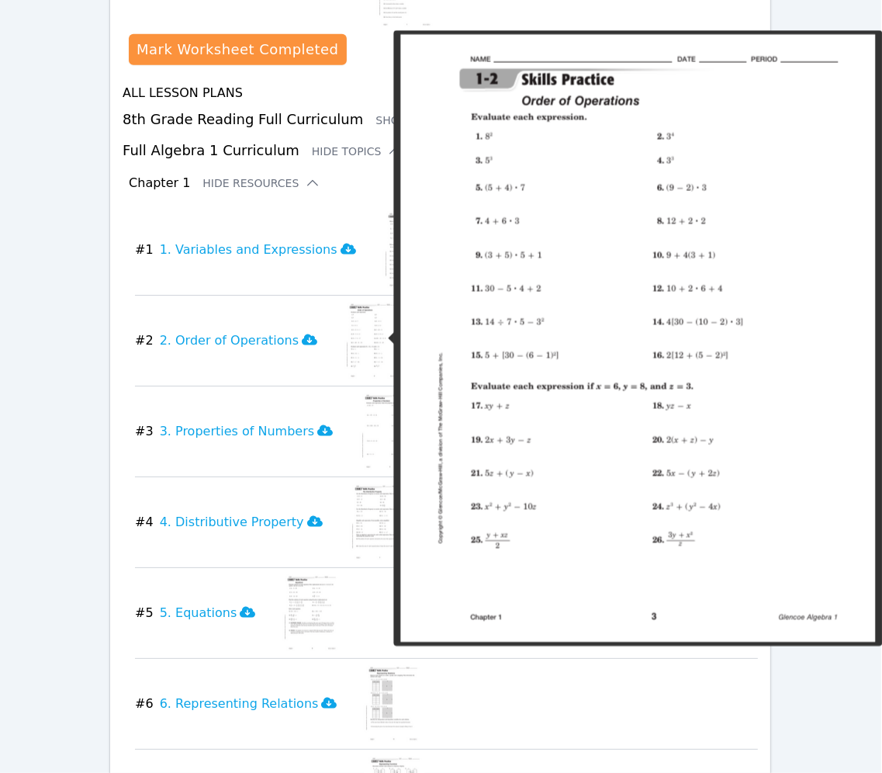
click at [344, 342] on img at bounding box center [372, 341] width 61 height 78
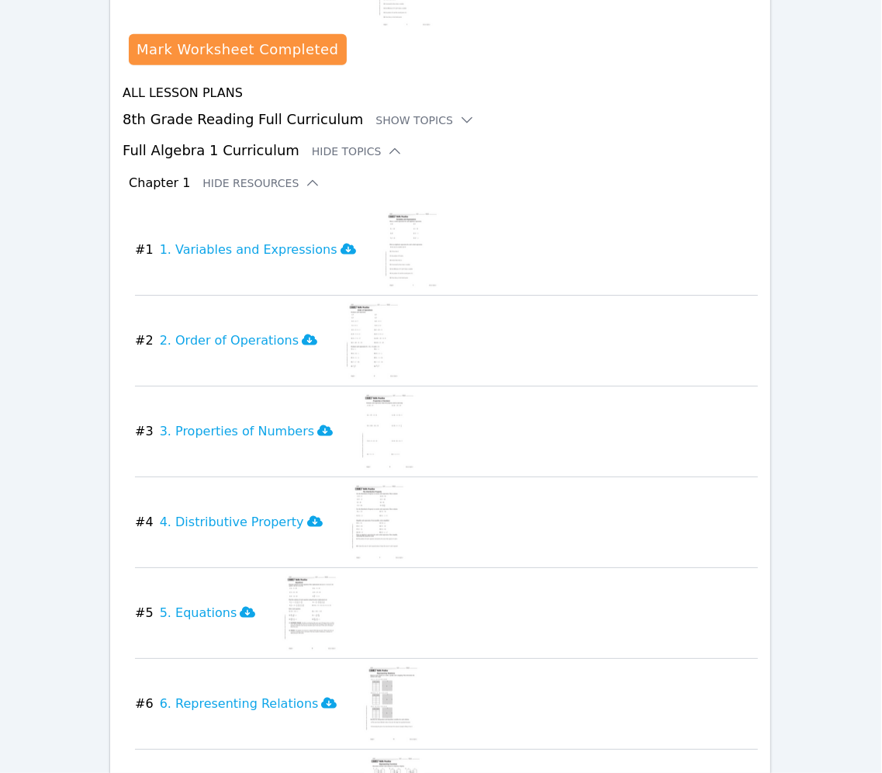
scroll to position [1438, 0]
click at [269, 343] on h3 "2. Order of Operations" at bounding box center [239, 340] width 157 height 19
click at [241, 344] on h3 "2. Order of Operations" at bounding box center [239, 340] width 157 height 19
click at [220, 429] on h3 "3. Properties of Numbers" at bounding box center [247, 431] width 173 height 19
click at [182, 613] on h3 "5. Equations" at bounding box center [209, 613] width 96 height 19
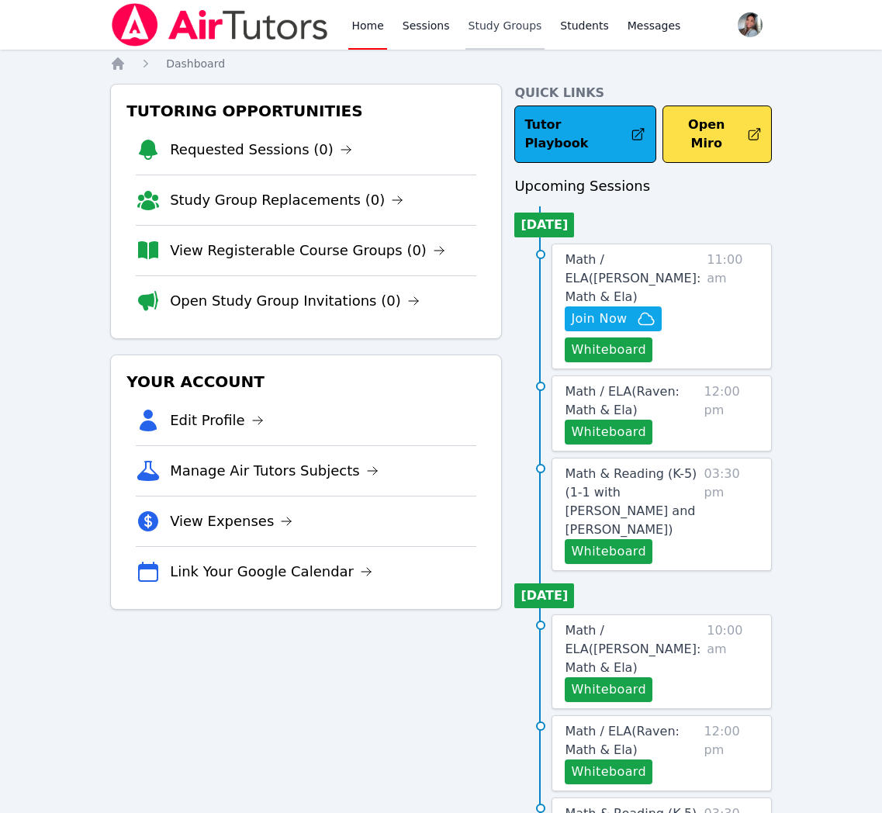
click at [504, 37] on link "Study Groups" at bounding box center [506, 25] width 80 height 50
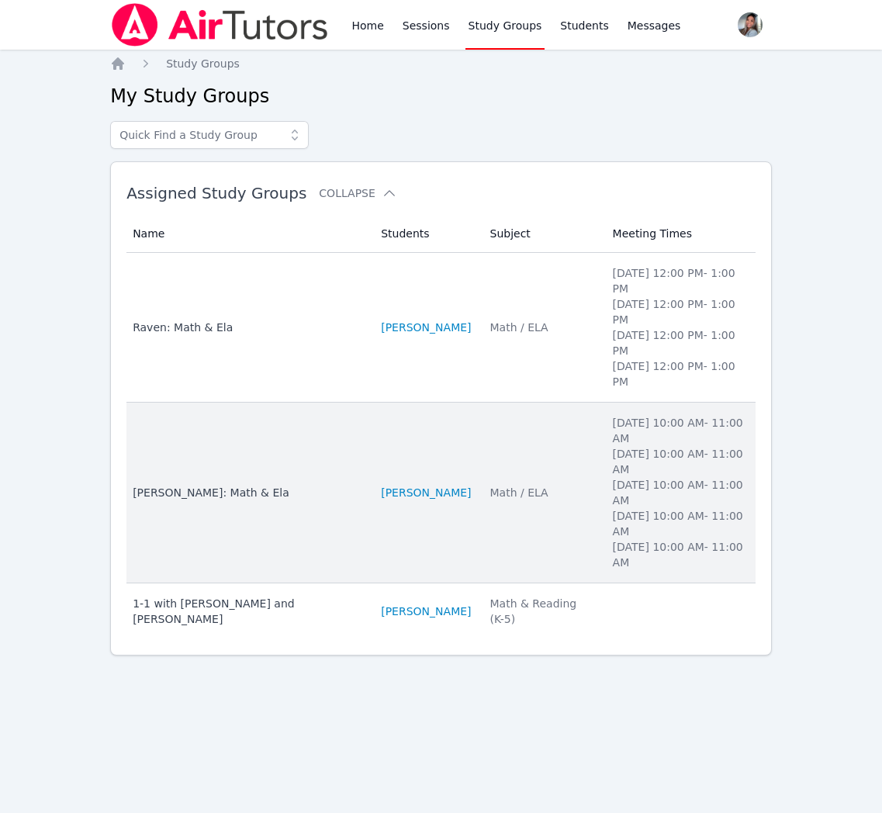
click at [452, 520] on td "Students [PERSON_NAME]" at bounding box center [426, 493] width 109 height 181
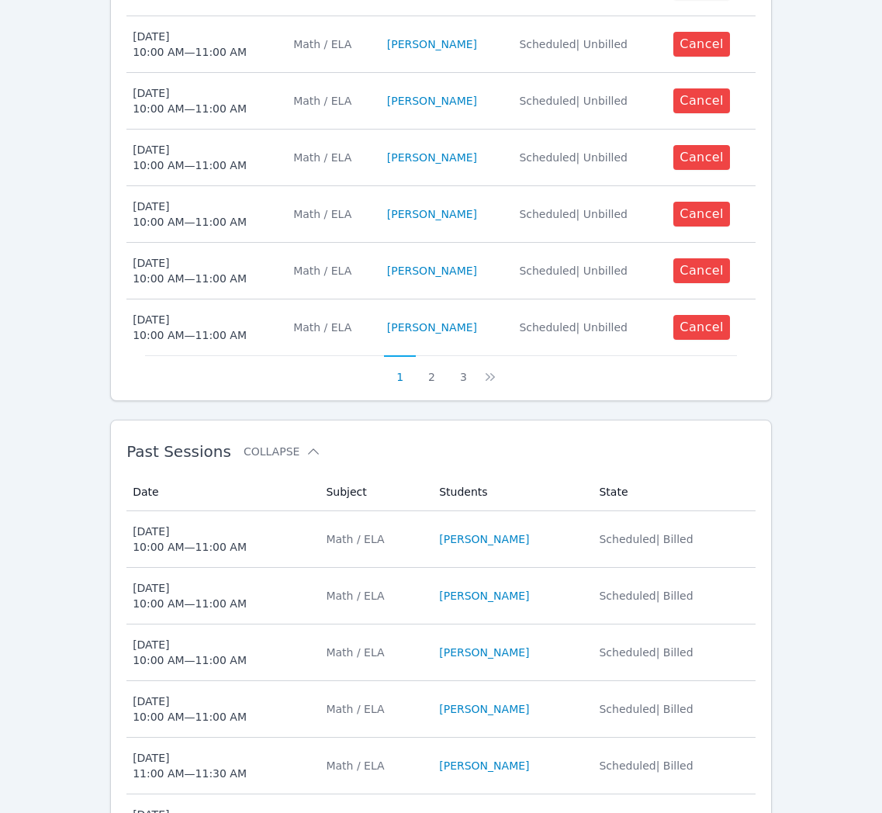
scroll to position [850, 0]
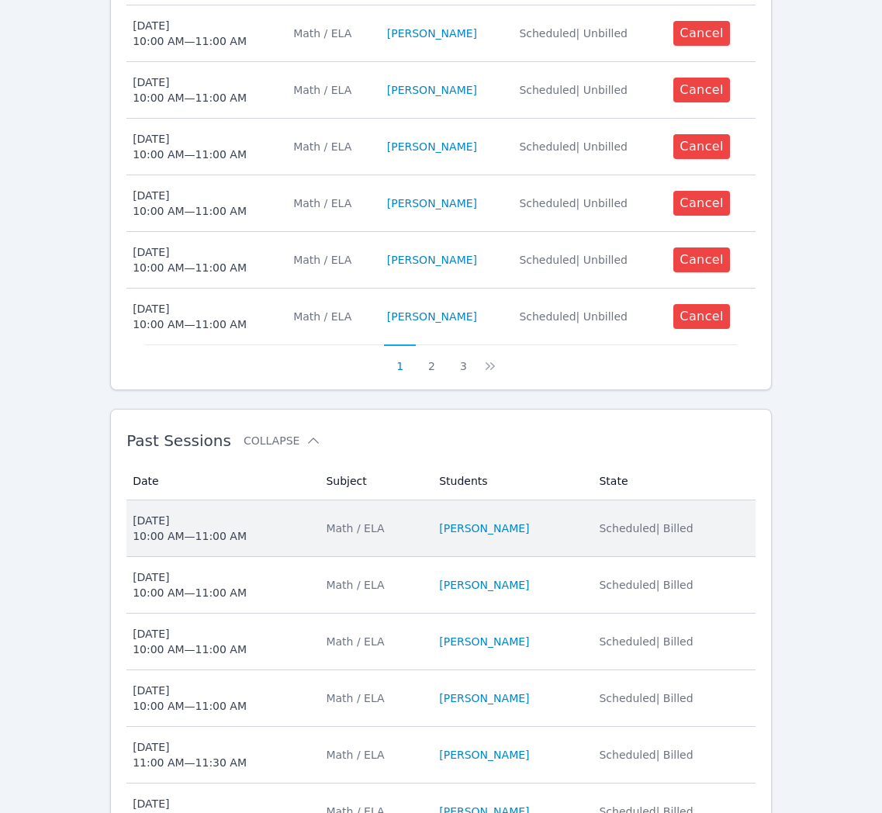
click at [377, 521] on div "Math / ELA" at bounding box center [373, 529] width 95 height 16
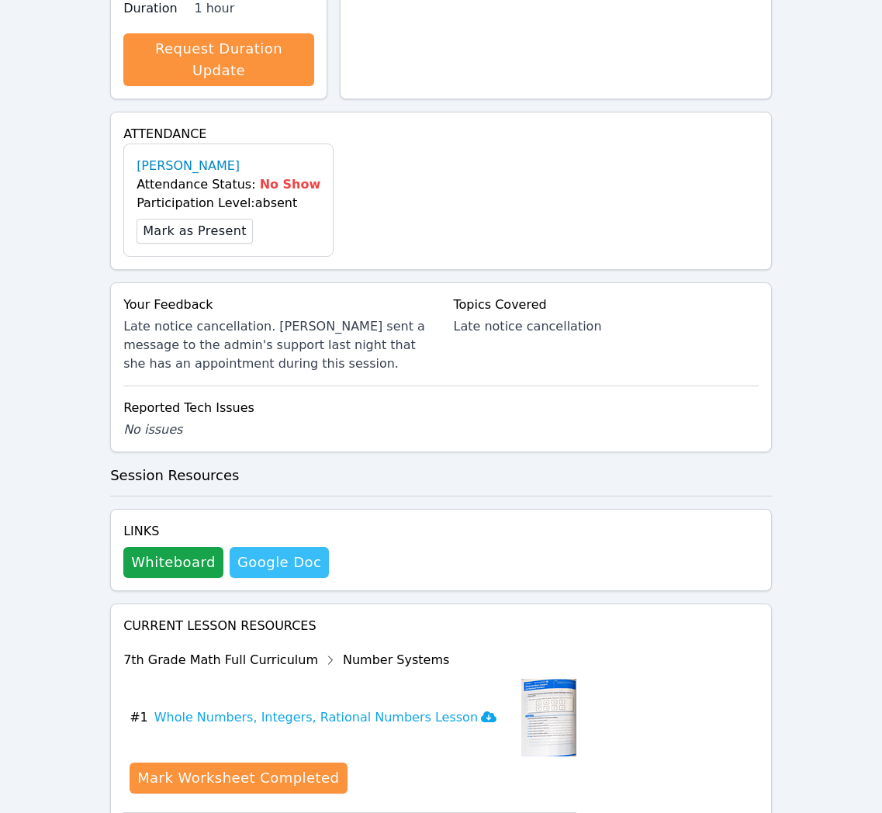
scroll to position [480, 0]
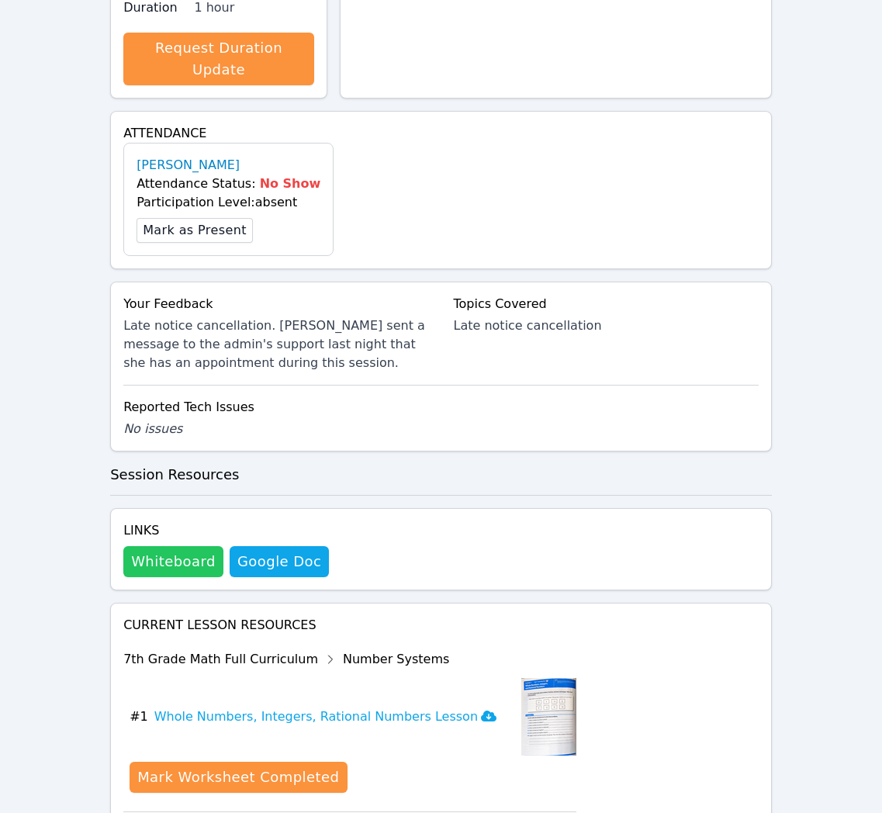
click at [179, 546] on button "Whiteboard" at bounding box center [173, 561] width 100 height 31
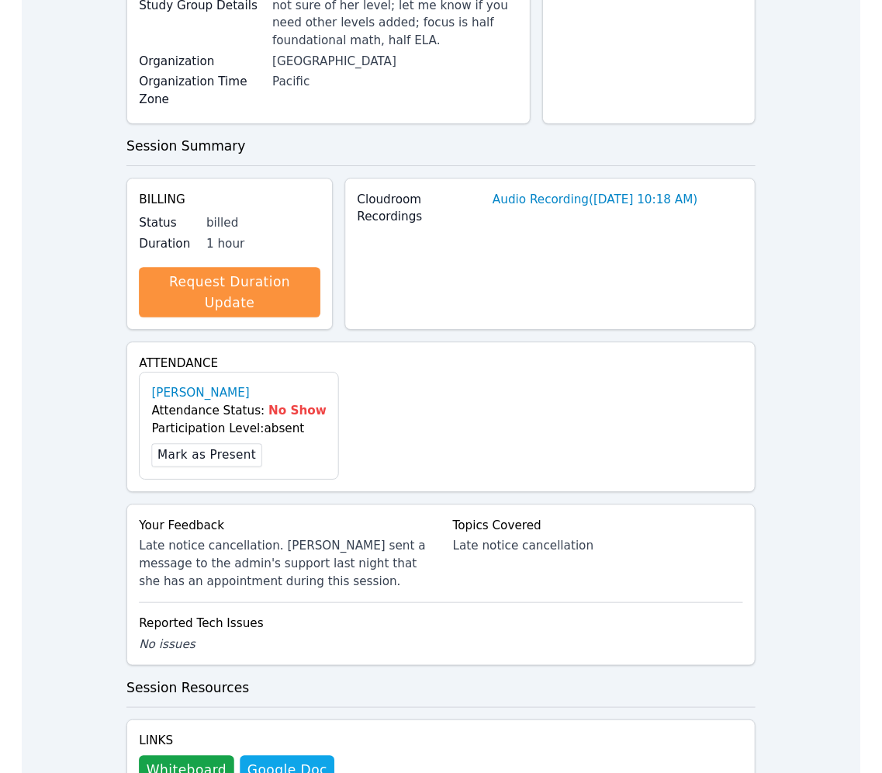
scroll to position [0, 0]
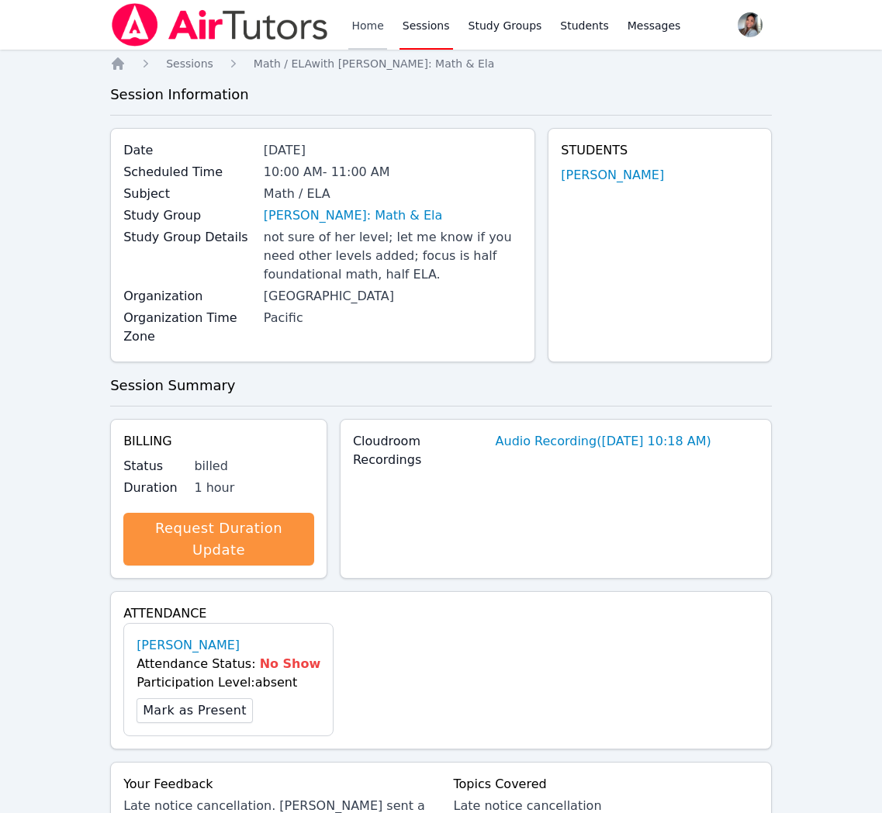
click at [369, 26] on link "Home" at bounding box center [367, 25] width 38 height 50
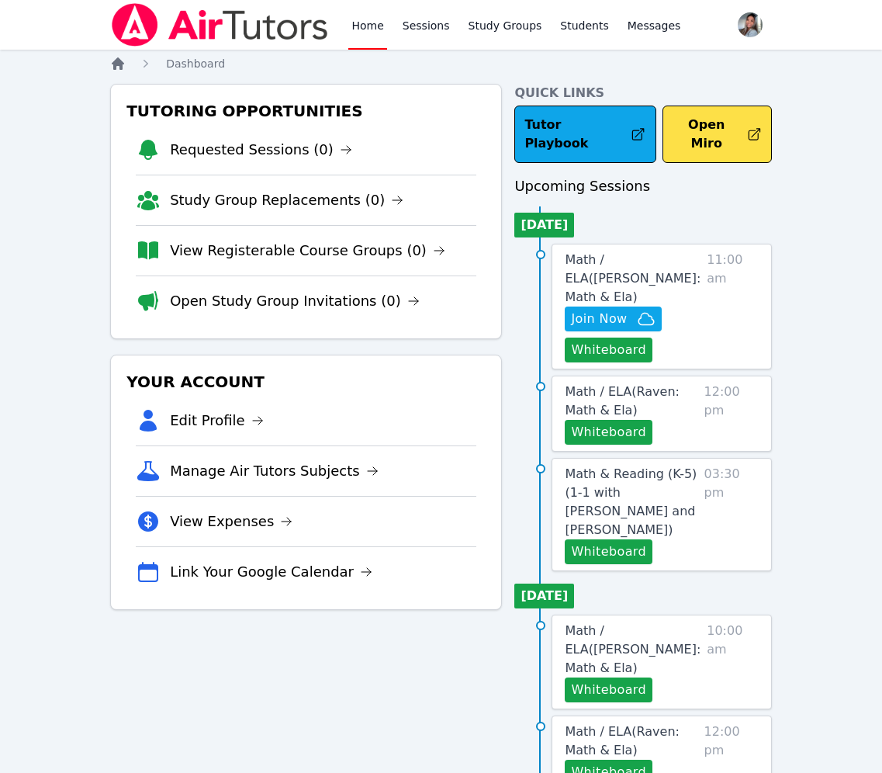
click at [116, 64] on icon "Breadcrumb" at bounding box center [118, 63] width 12 height 12
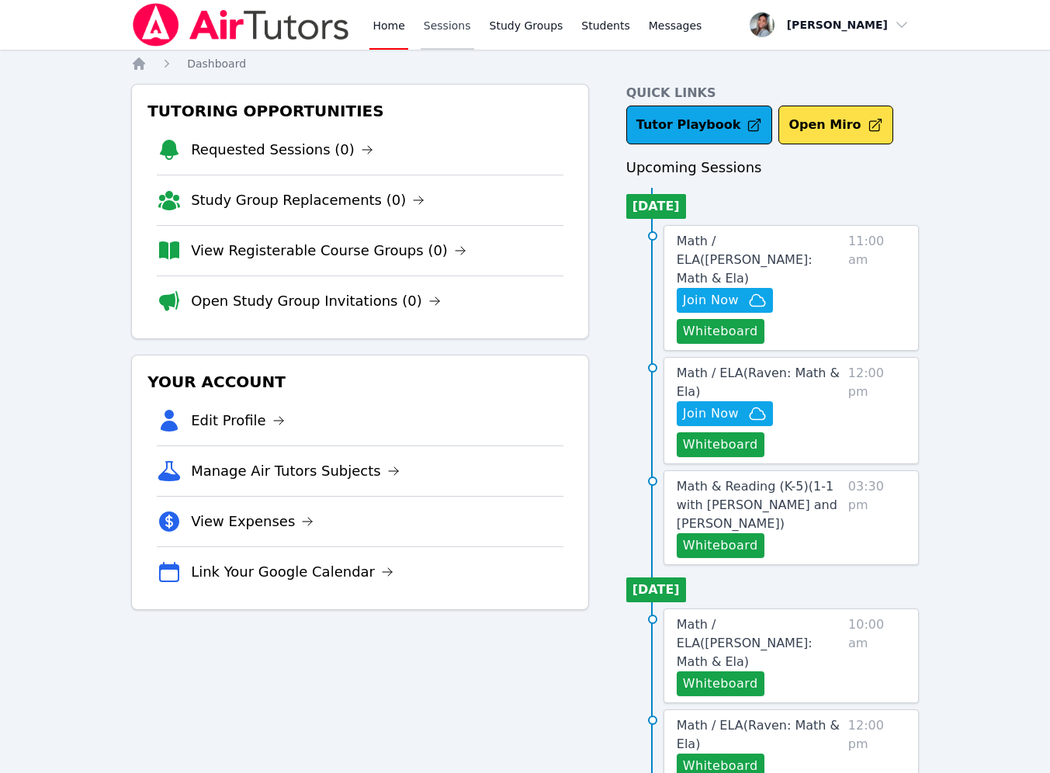
click at [446, 29] on link "Sessions" at bounding box center [448, 25] width 54 height 50
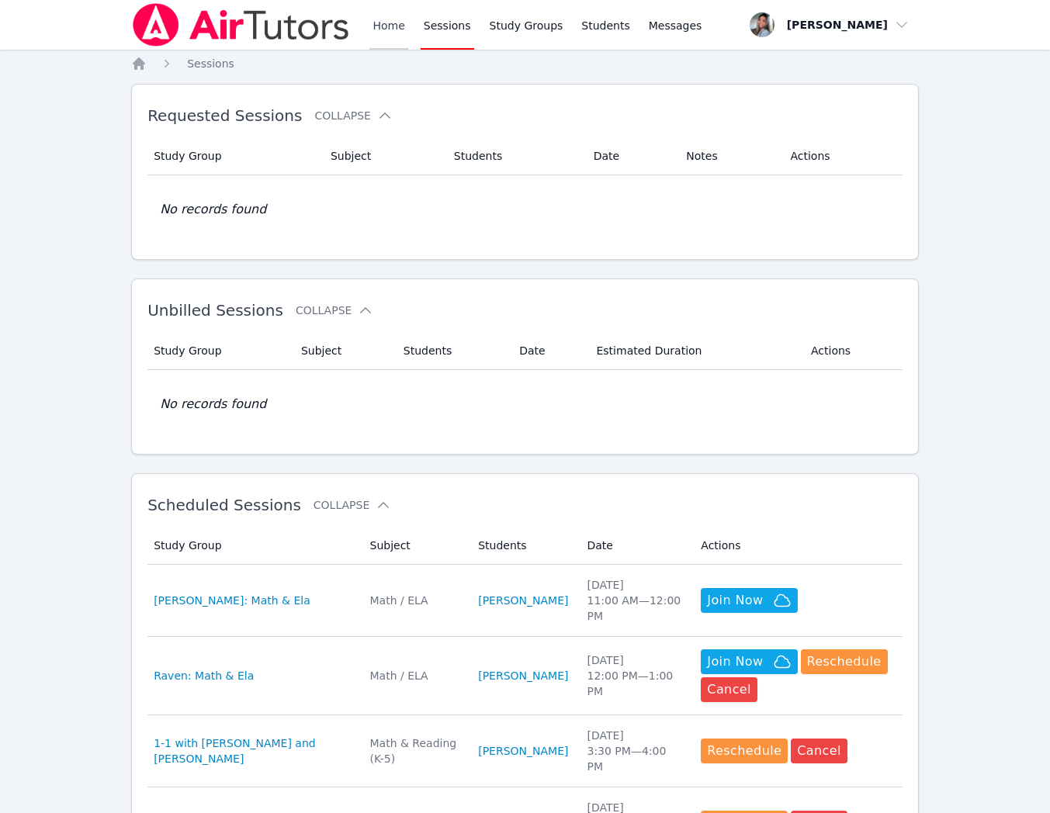
click at [379, 33] on link "Home" at bounding box center [388, 25] width 38 height 50
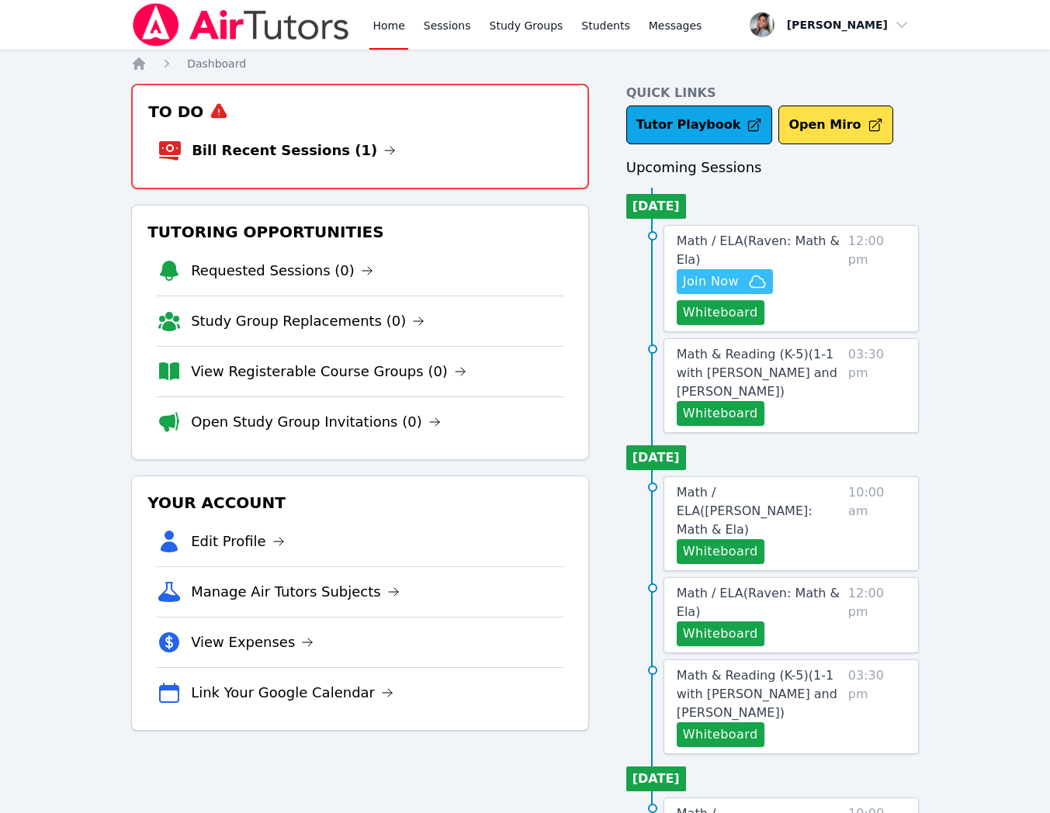
click at [744, 286] on span "Join Now" at bounding box center [725, 281] width 84 height 19
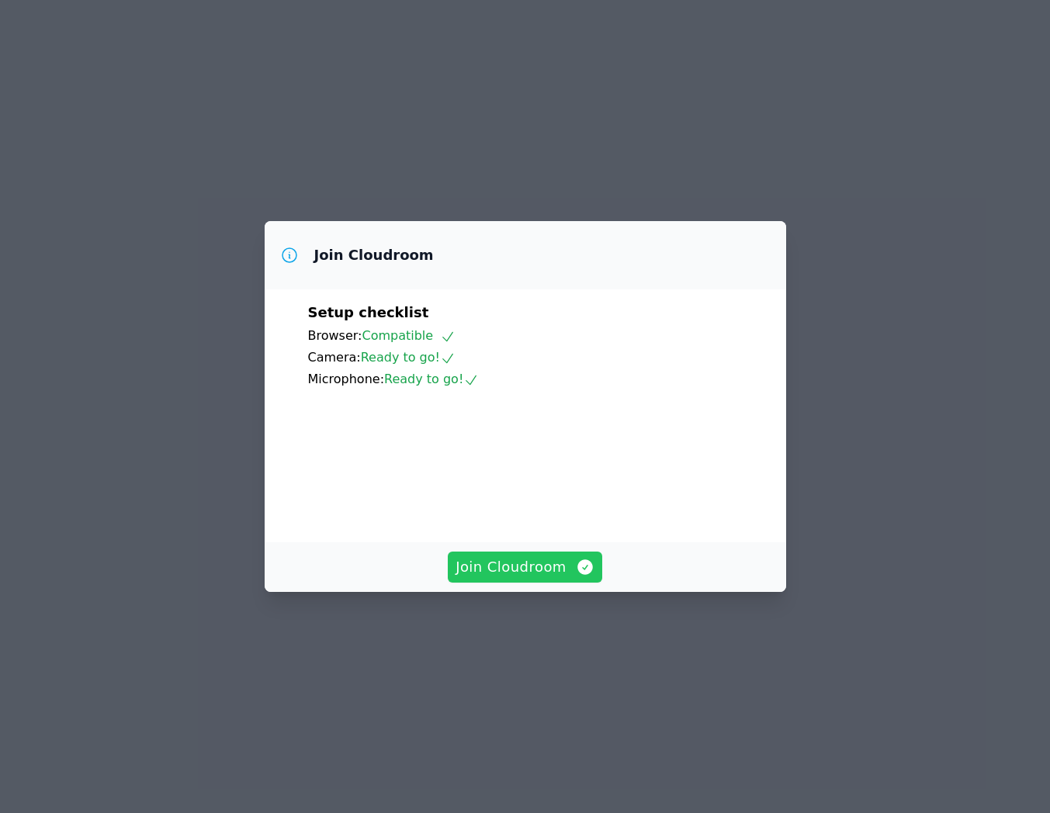
click at [578, 575] on icon "button" at bounding box center [585, 567] width 16 height 16
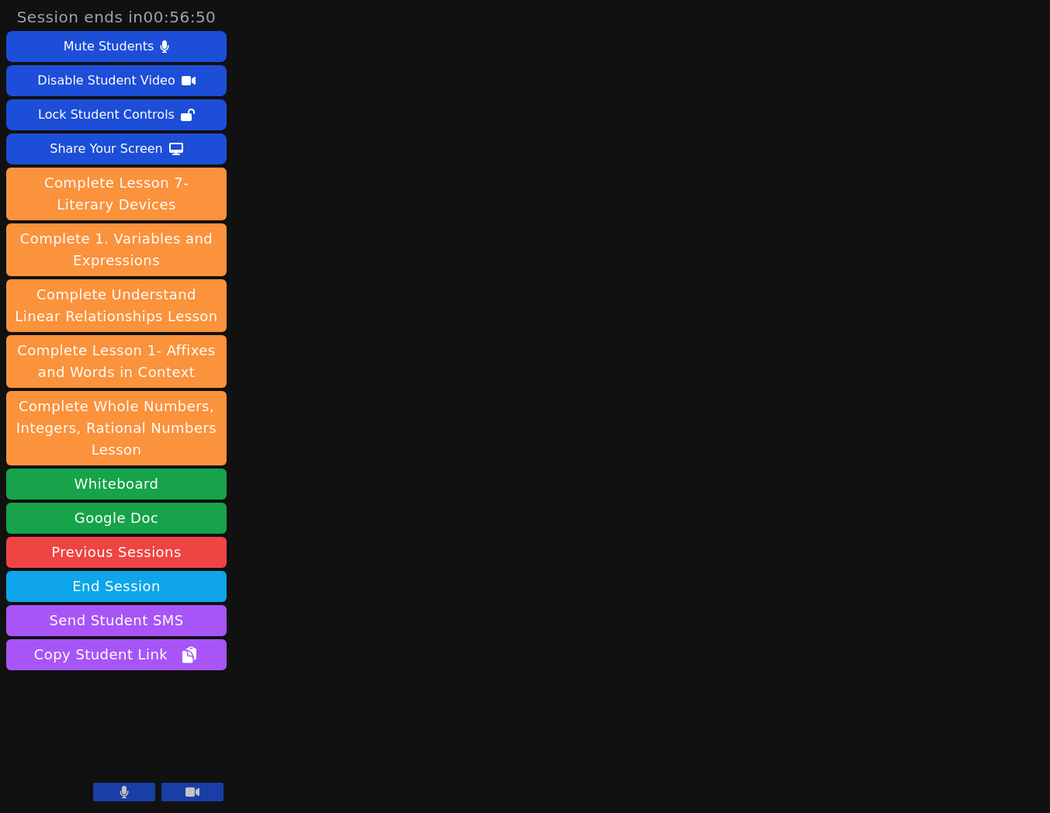
click at [109, 794] on button at bounding box center [124, 792] width 62 height 19
click at [146, 487] on button "Whiteboard" at bounding box center [116, 484] width 220 height 31
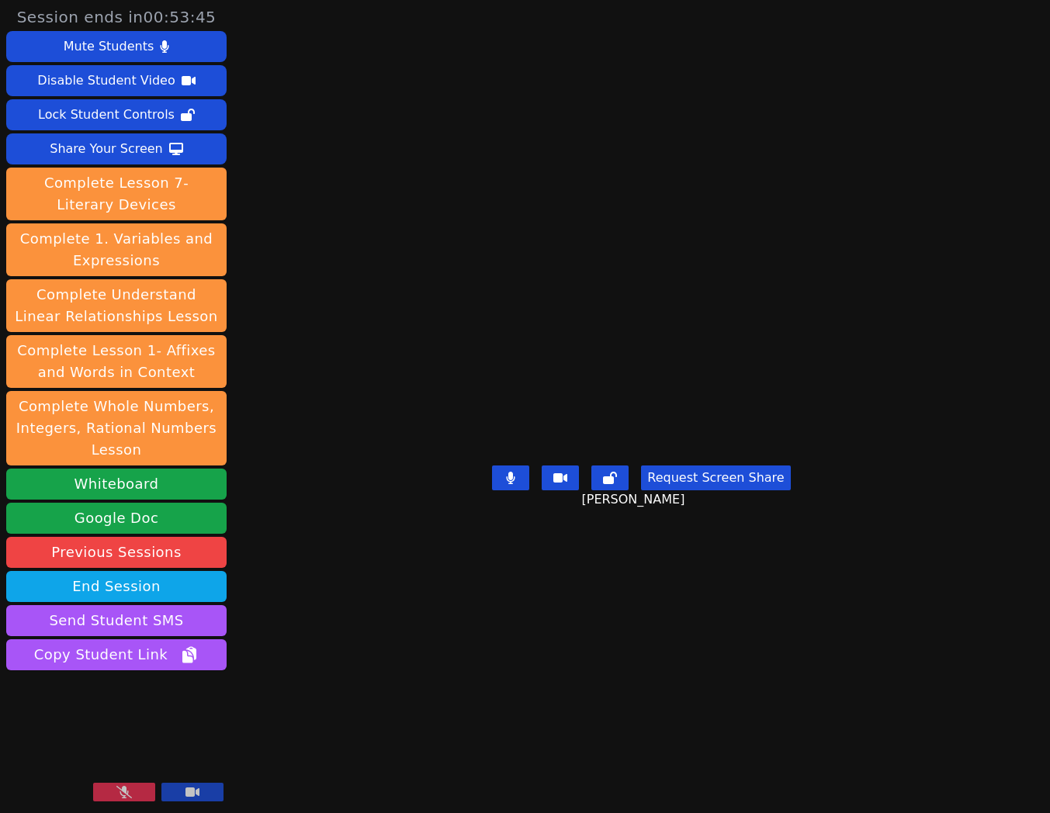
click at [117, 793] on icon at bounding box center [124, 792] width 16 height 12
click at [116, 792] on button at bounding box center [124, 792] width 62 height 19
click at [116, 793] on icon at bounding box center [124, 792] width 16 height 12
click at [162, 486] on button "Whiteboard" at bounding box center [116, 484] width 220 height 31
click at [176, 152] on icon at bounding box center [176, 149] width 14 height 12
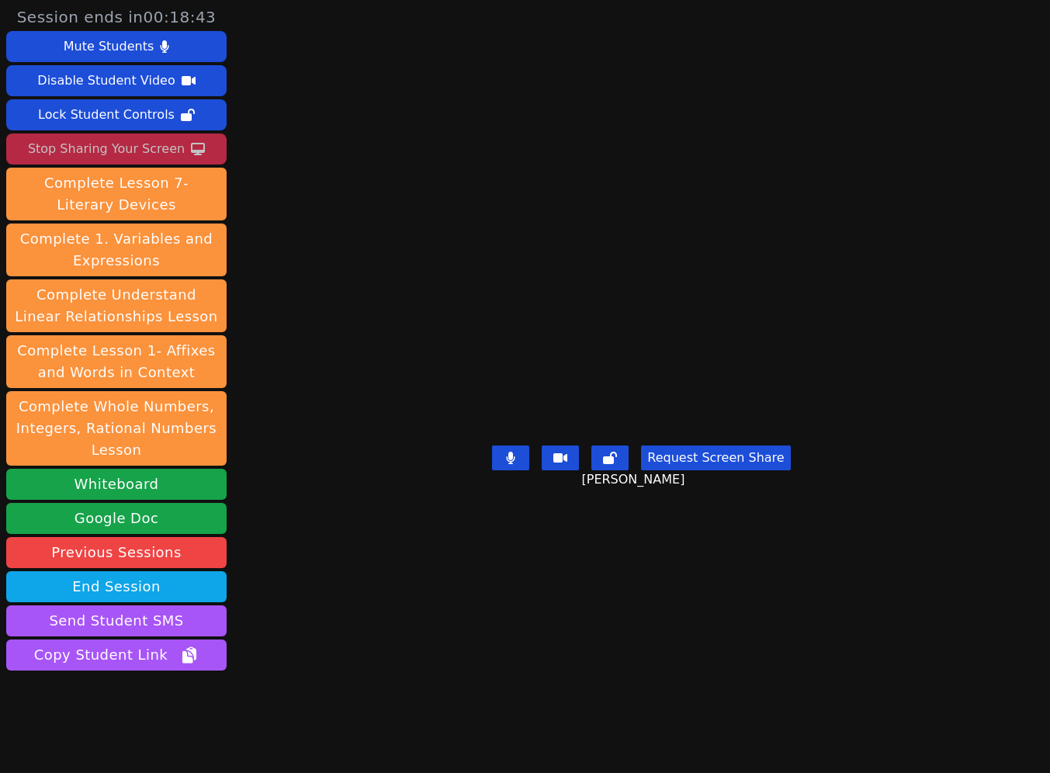
click at [175, 150] on div "Stop Sharing Your Screen" at bounding box center [106, 149] width 157 height 25
drag, startPoint x: 175, startPoint y: 150, endPoint x: 175, endPoint y: 163, distance: 13.2
click at [175, 163] on button "Stop Sharing Your Screen" at bounding box center [116, 148] width 220 height 31
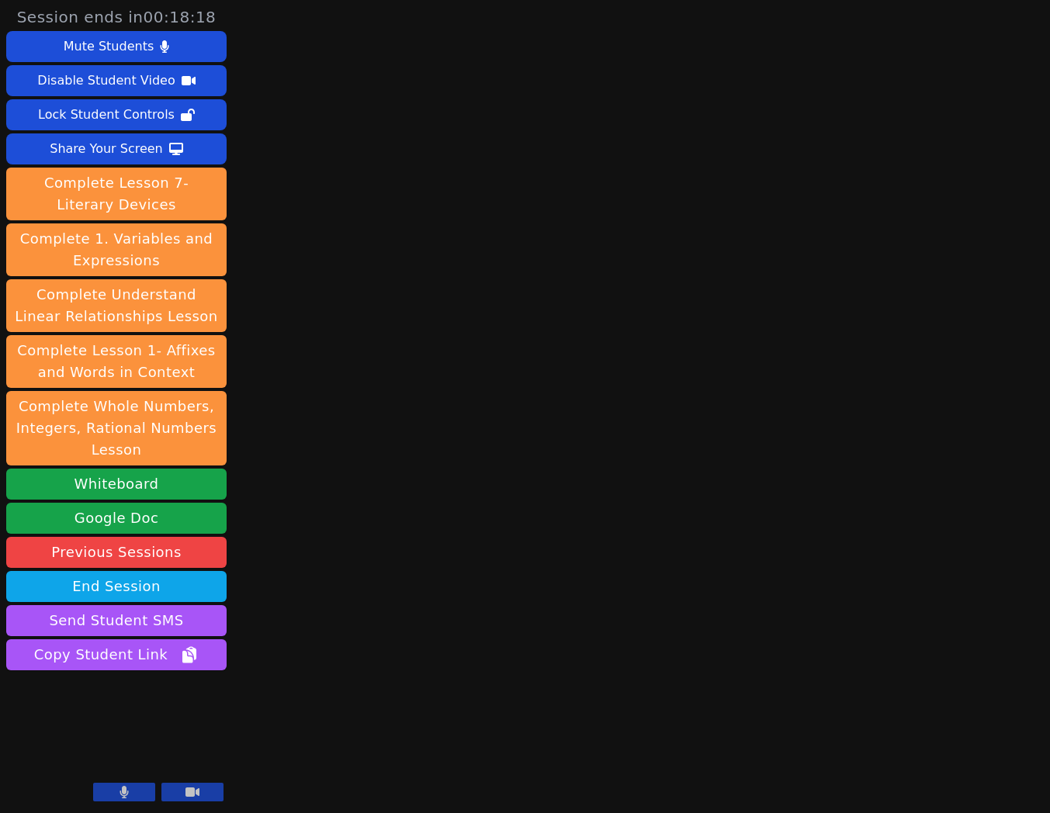
click at [120, 793] on icon at bounding box center [124, 792] width 9 height 12
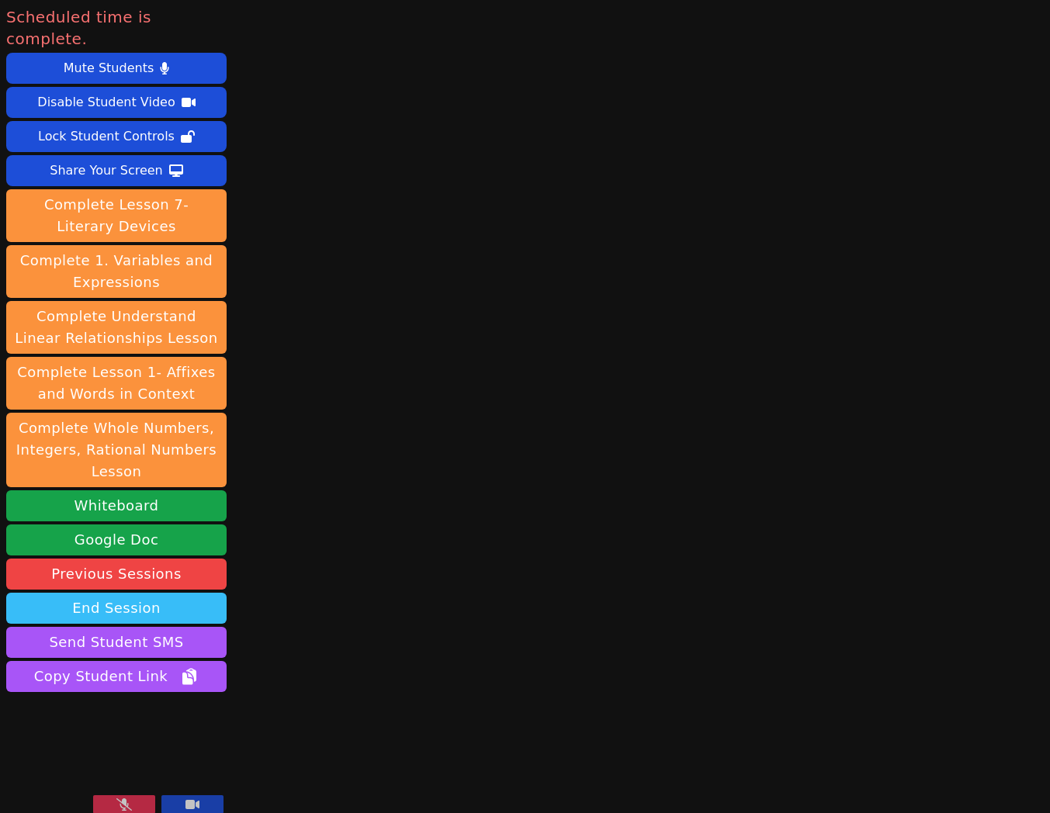
click at [140, 593] on button "End Session" at bounding box center [116, 608] width 220 height 31
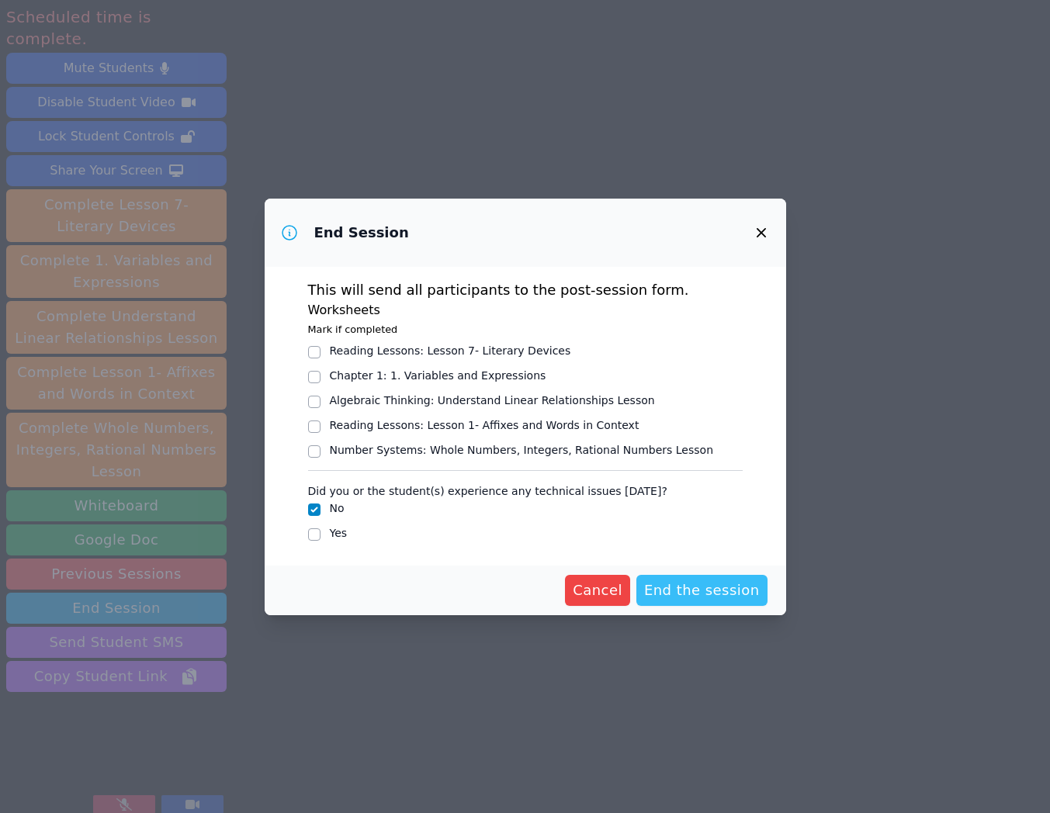
click at [714, 595] on span "End the session" at bounding box center [702, 591] width 116 height 22
